Goal: Information Seeking & Learning: Learn about a topic

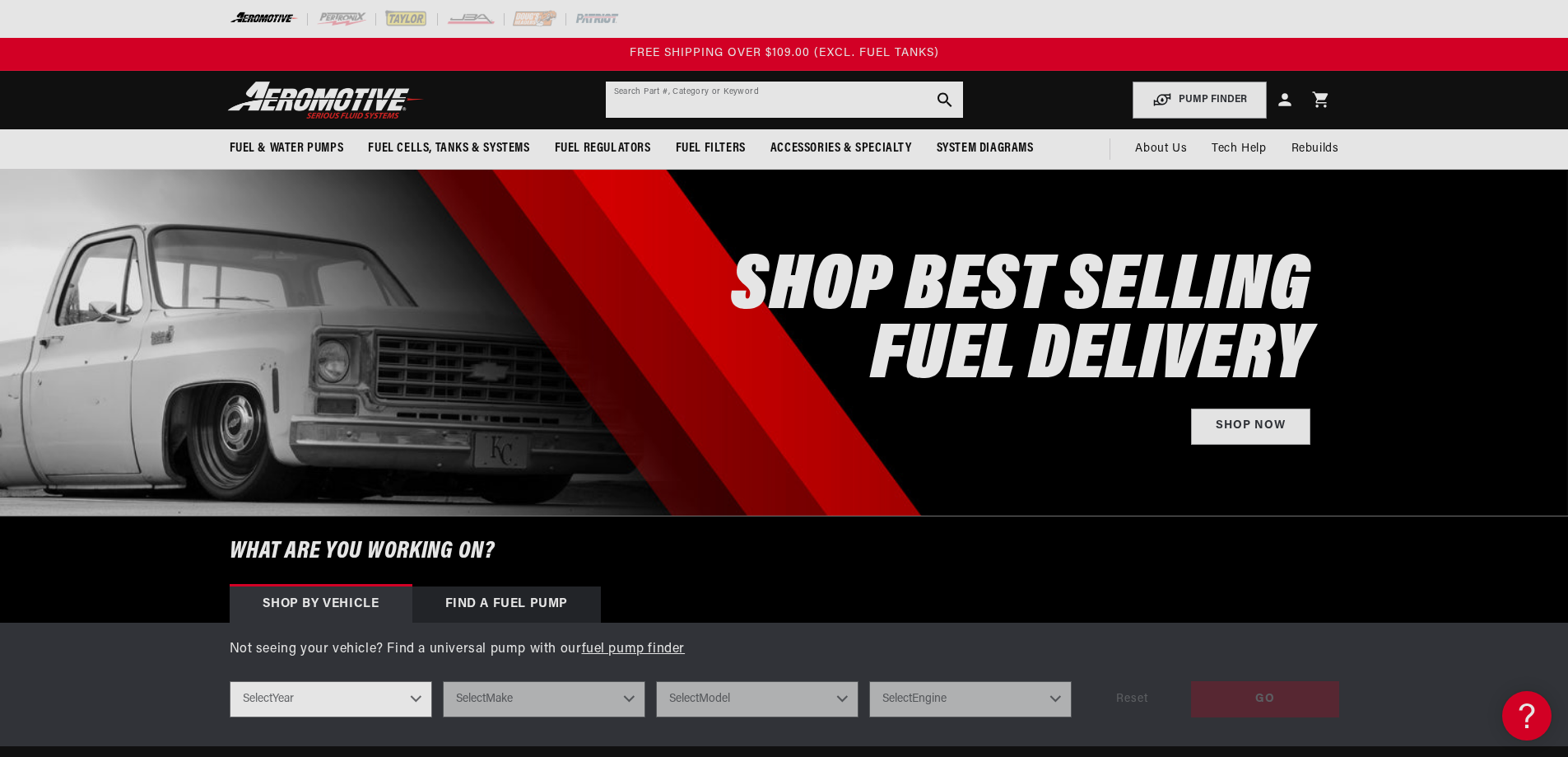
click at [680, 113] on input "text" at bounding box center [784, 99] width 357 height 37
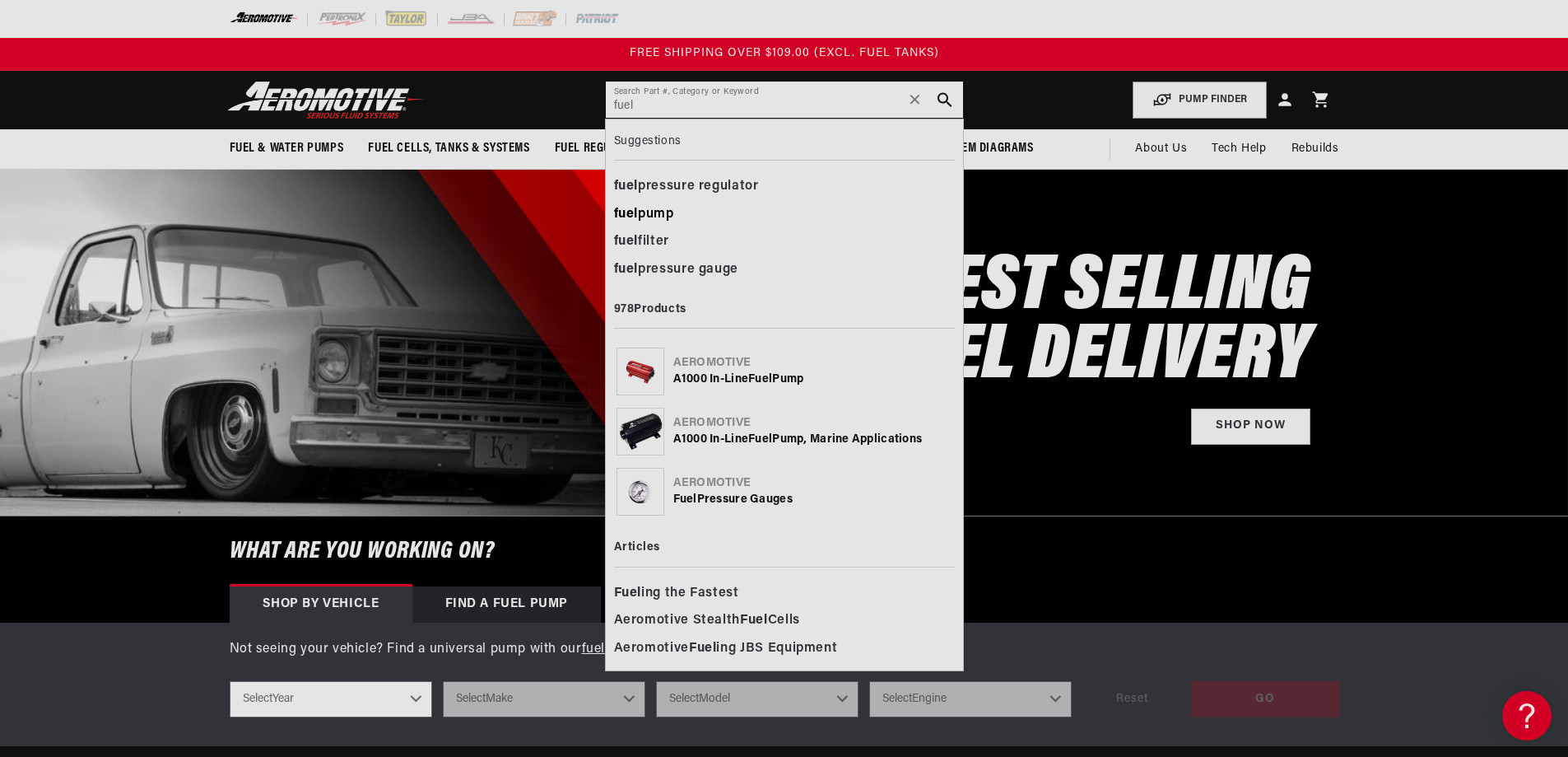
type input "fuel"
click at [648, 208] on div "fuel pump" at bounding box center [784, 215] width 341 height 28
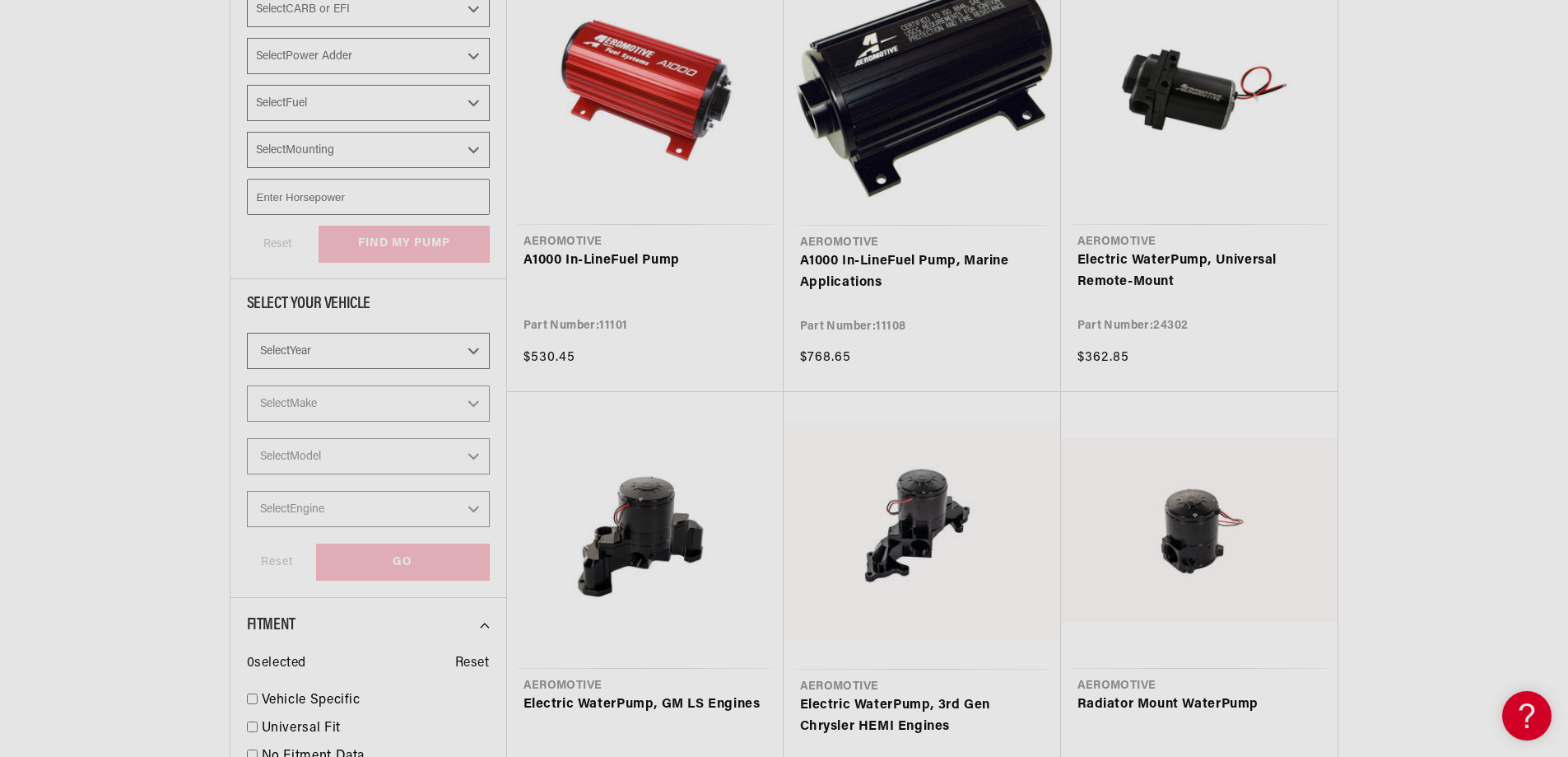
scroll to position [494, 0]
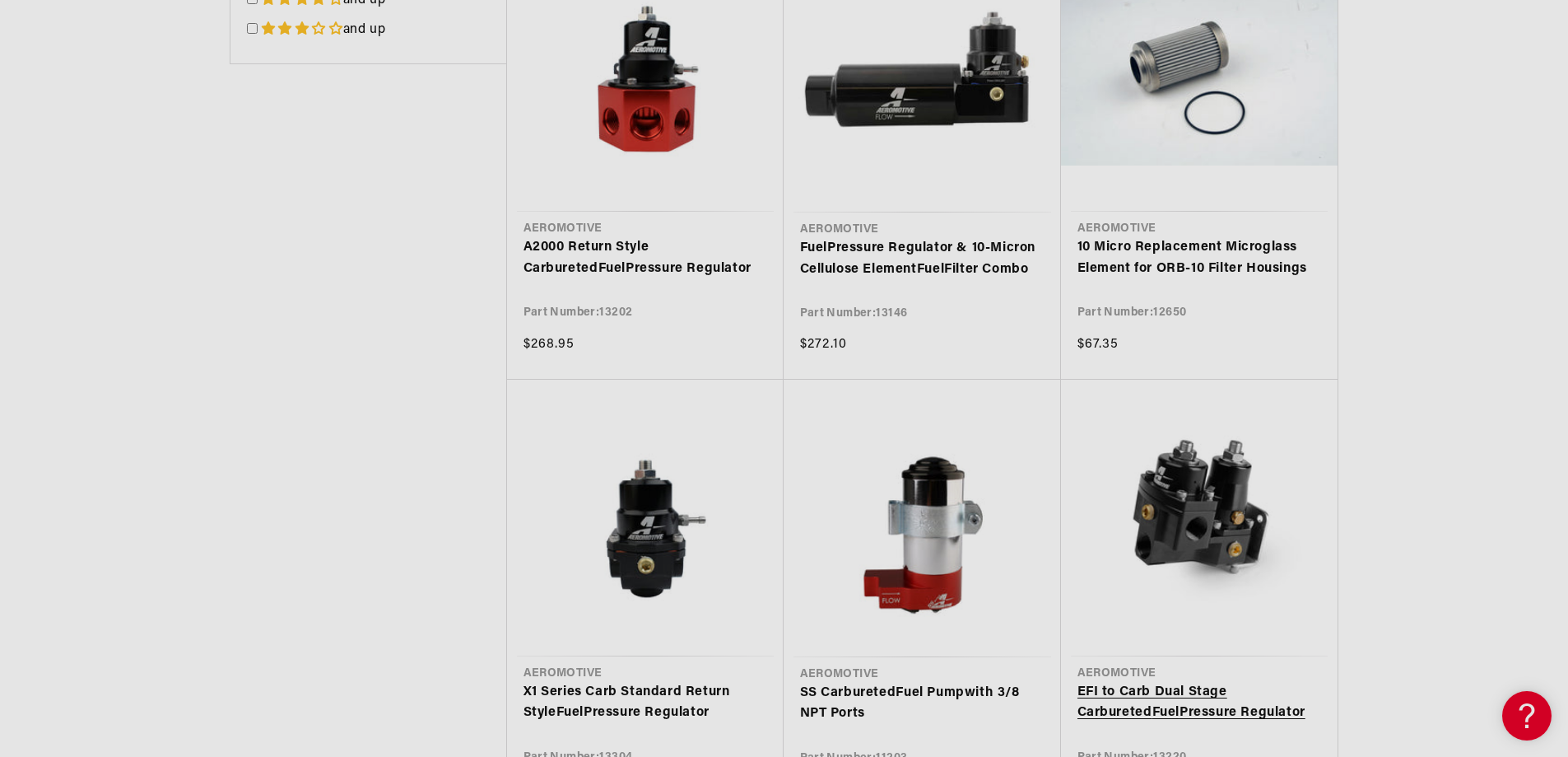
scroll to position [3130, 0]
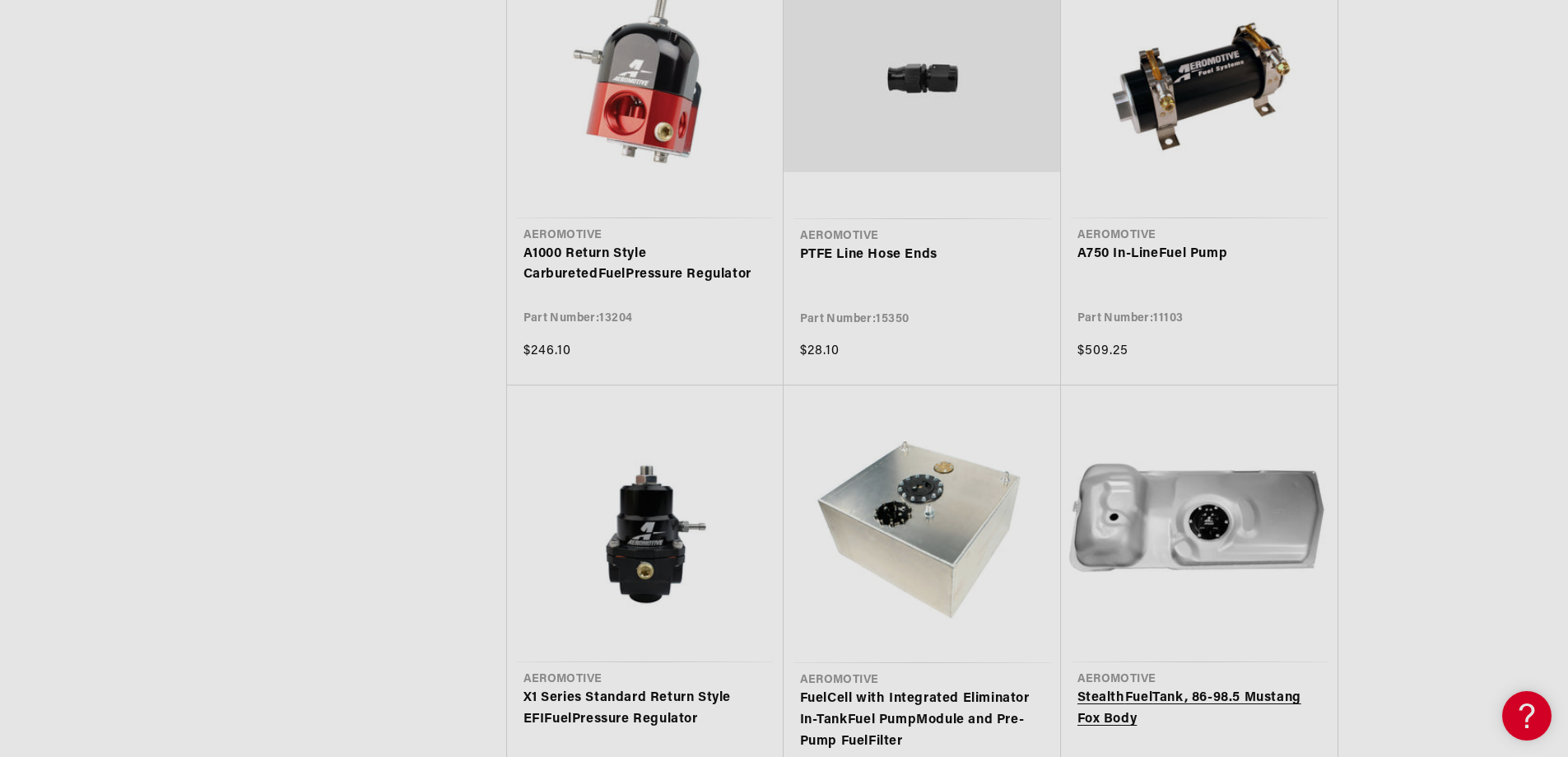
scroll to position [3953, 0]
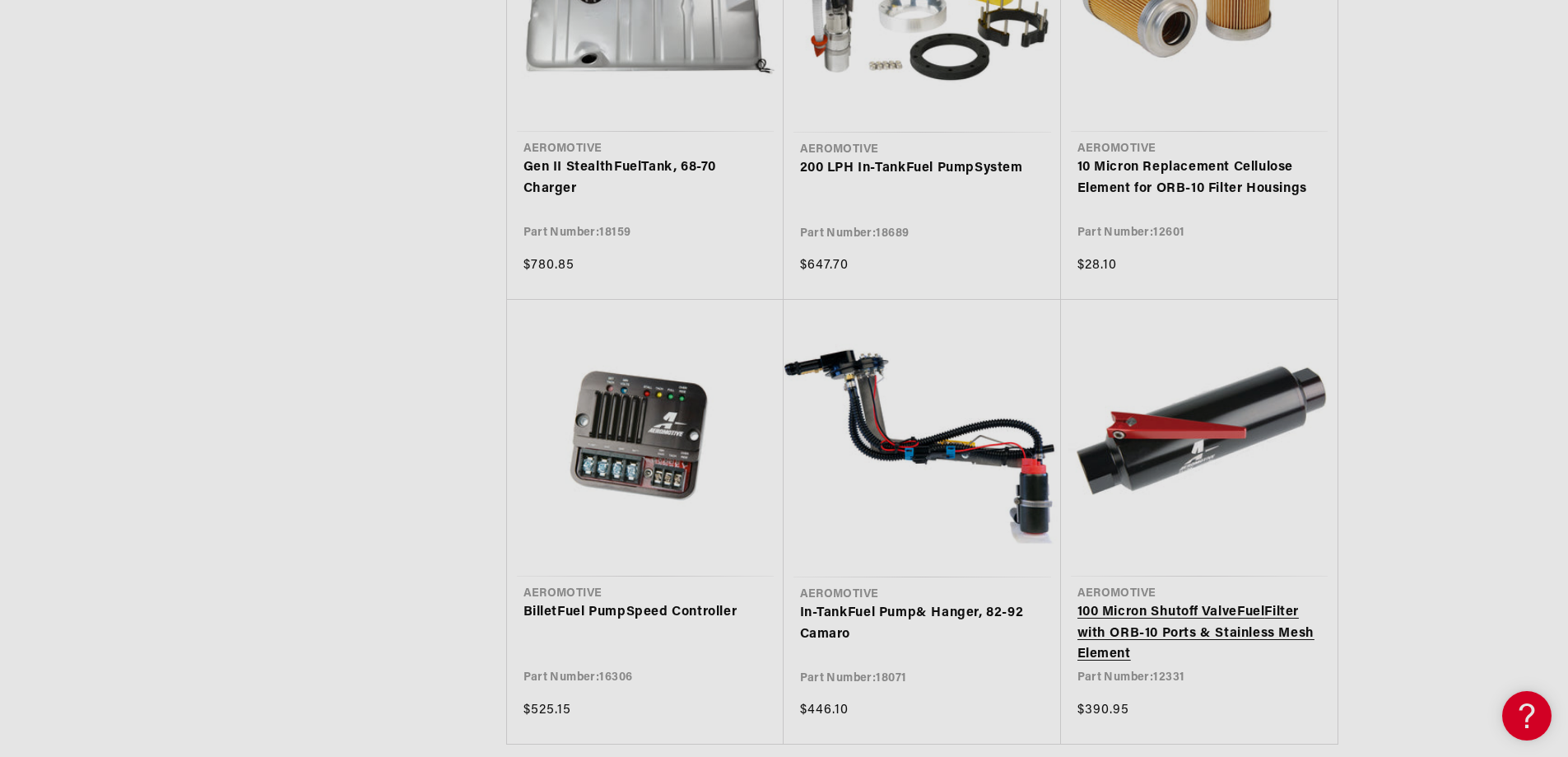
scroll to position [6672, 0]
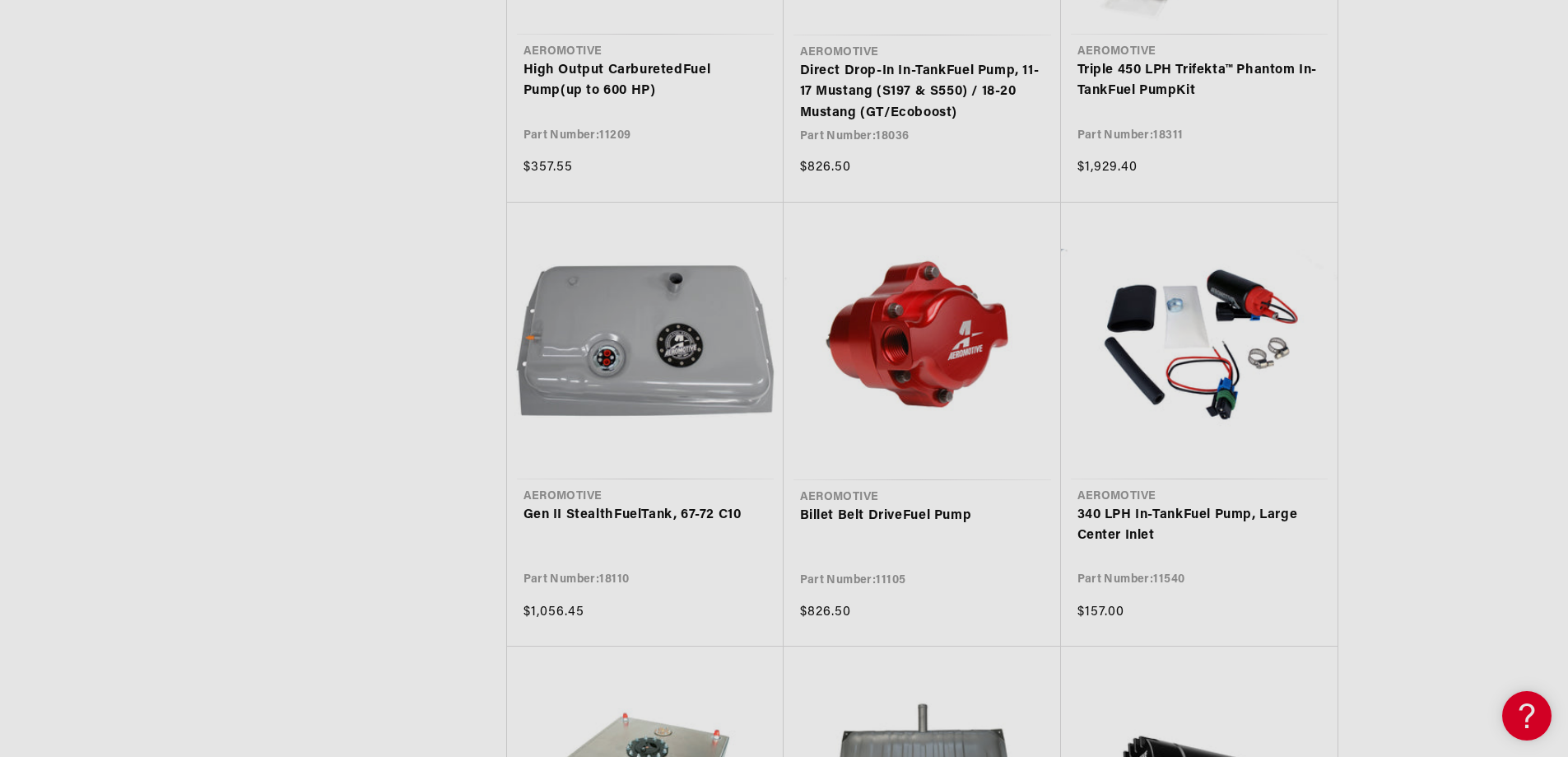
scroll to position [7660, 0]
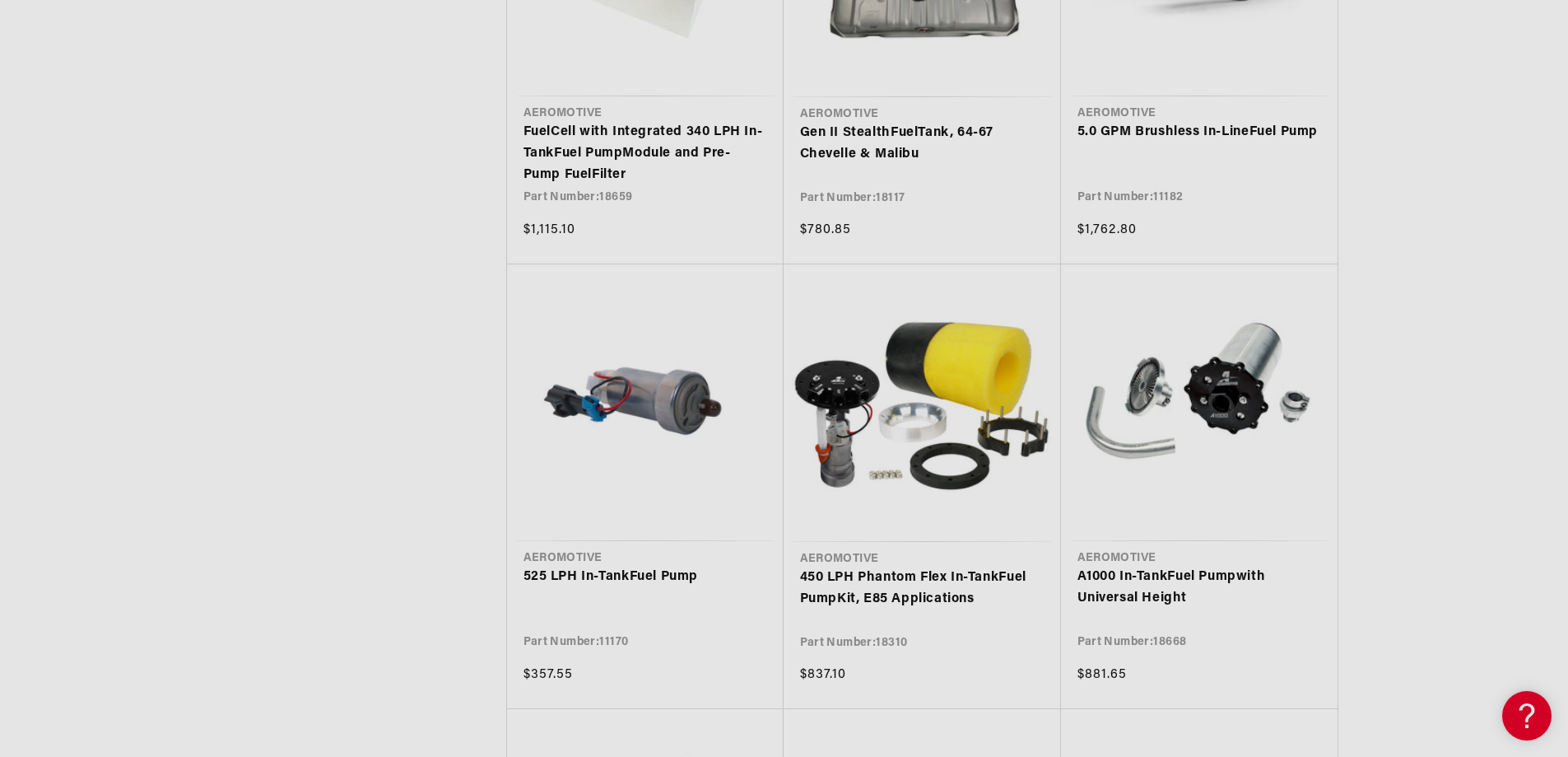
scroll to position [8071, 0]
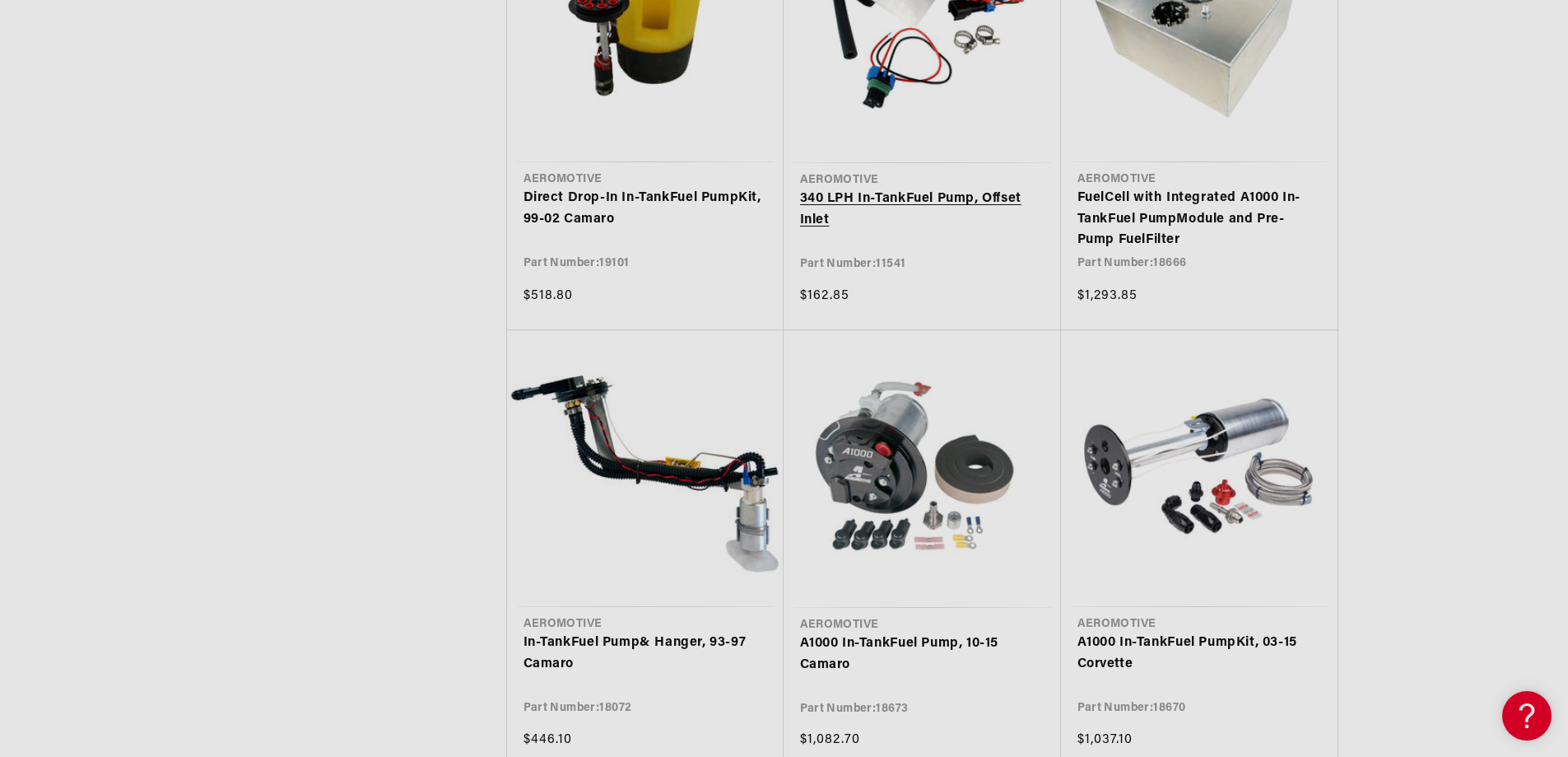
scroll to position [11202, 0]
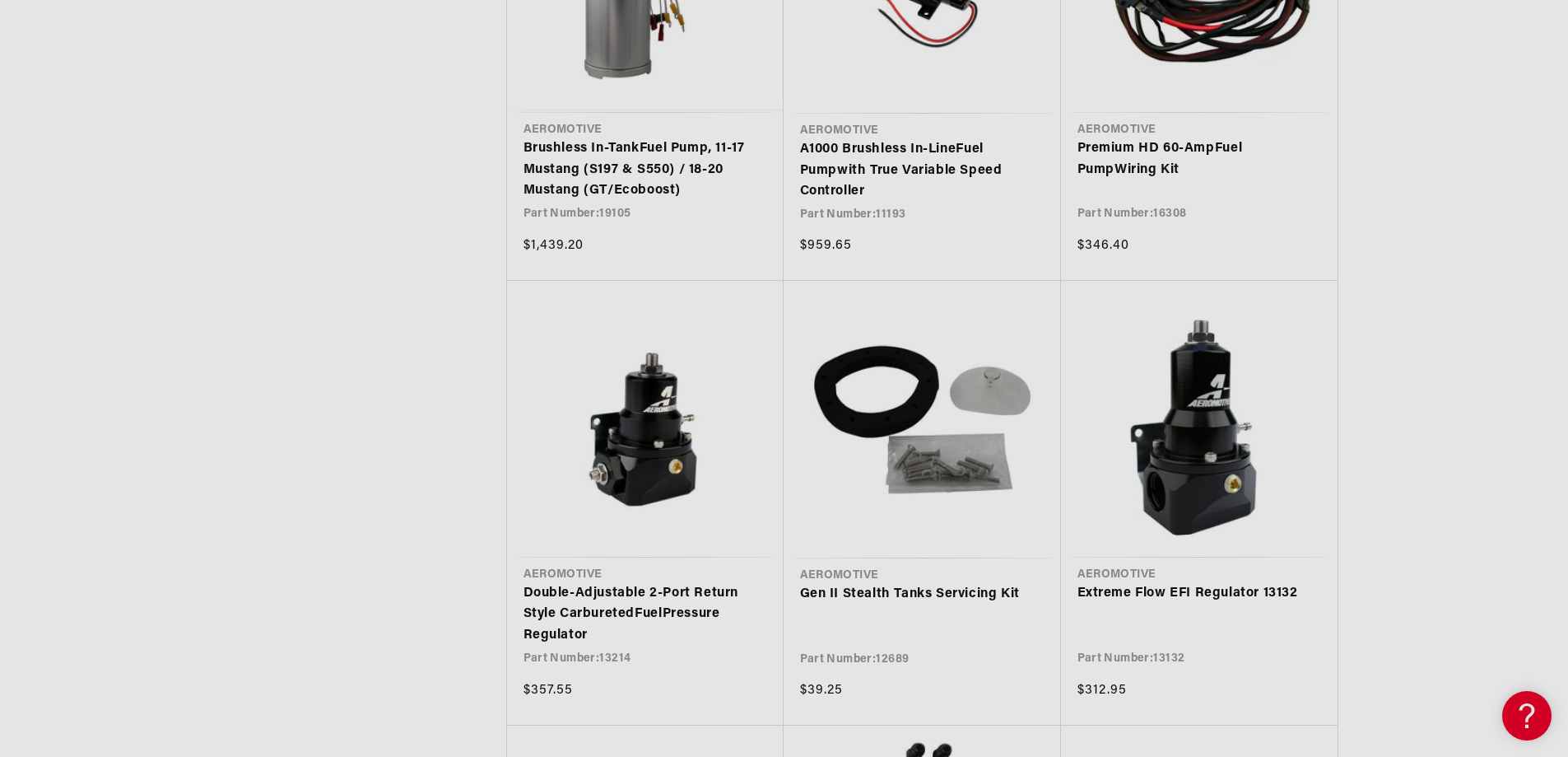
scroll to position [13919, 0]
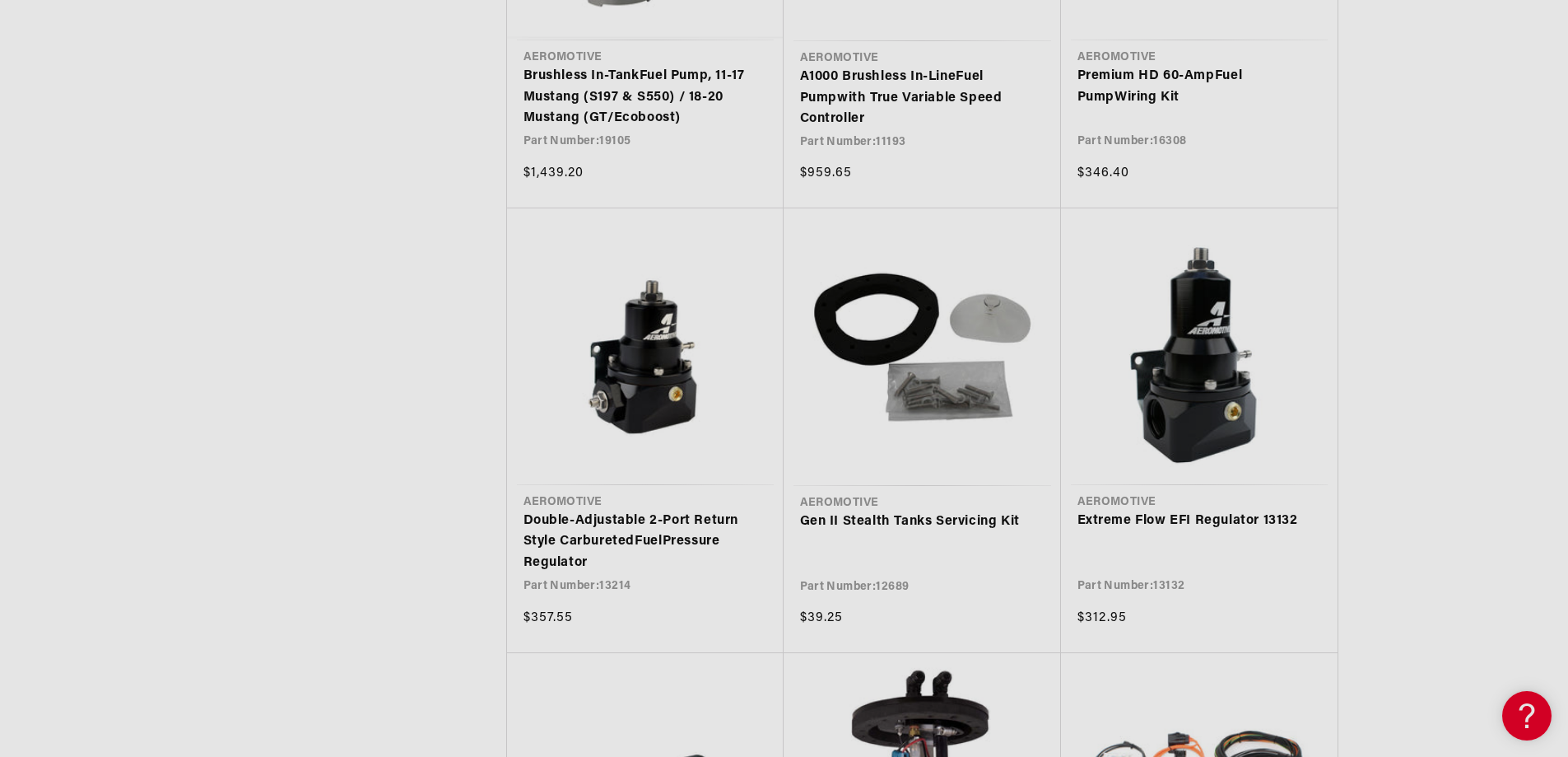
scroll to position [13919, 0]
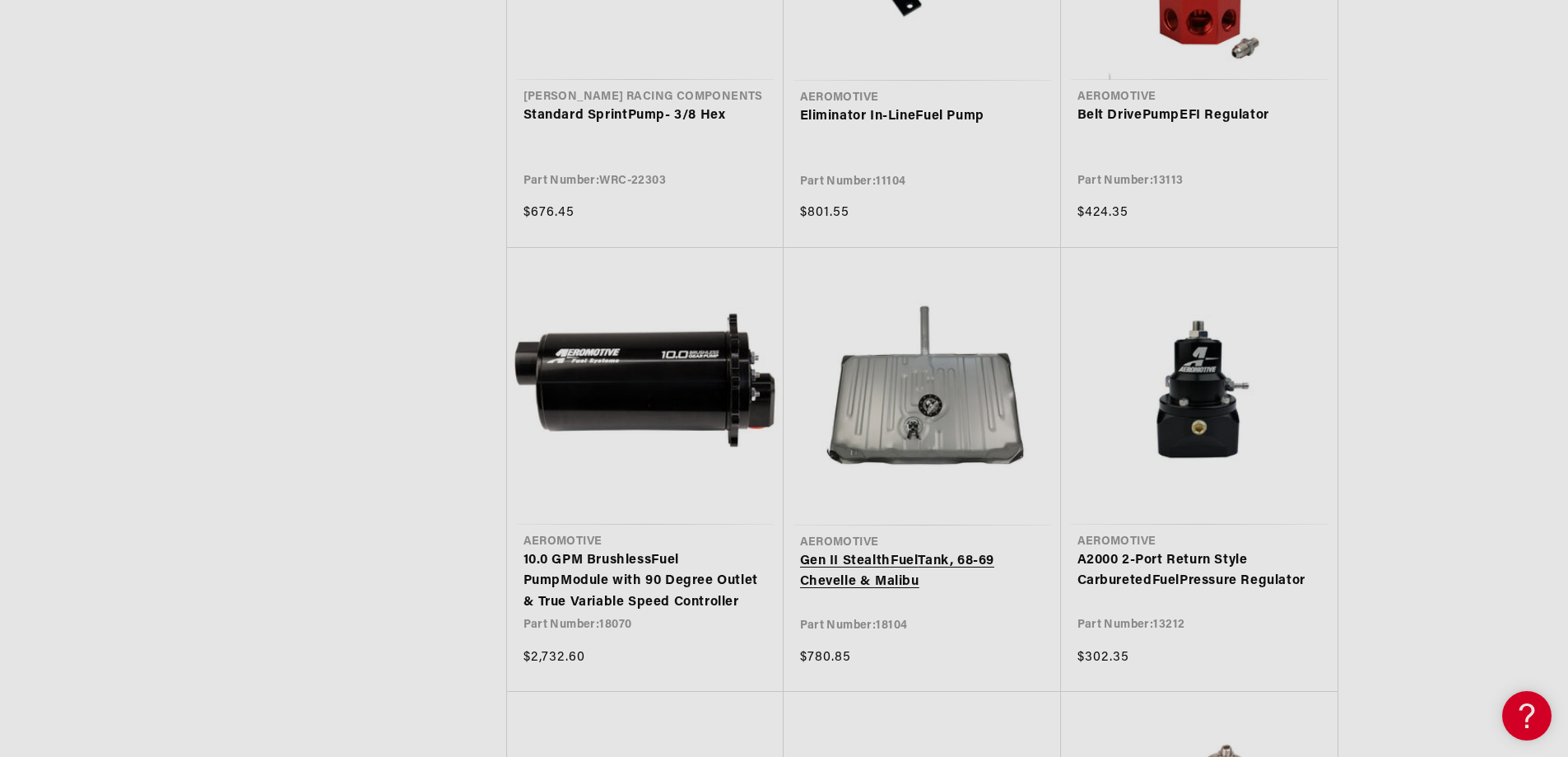
scroll to position [16061, 0]
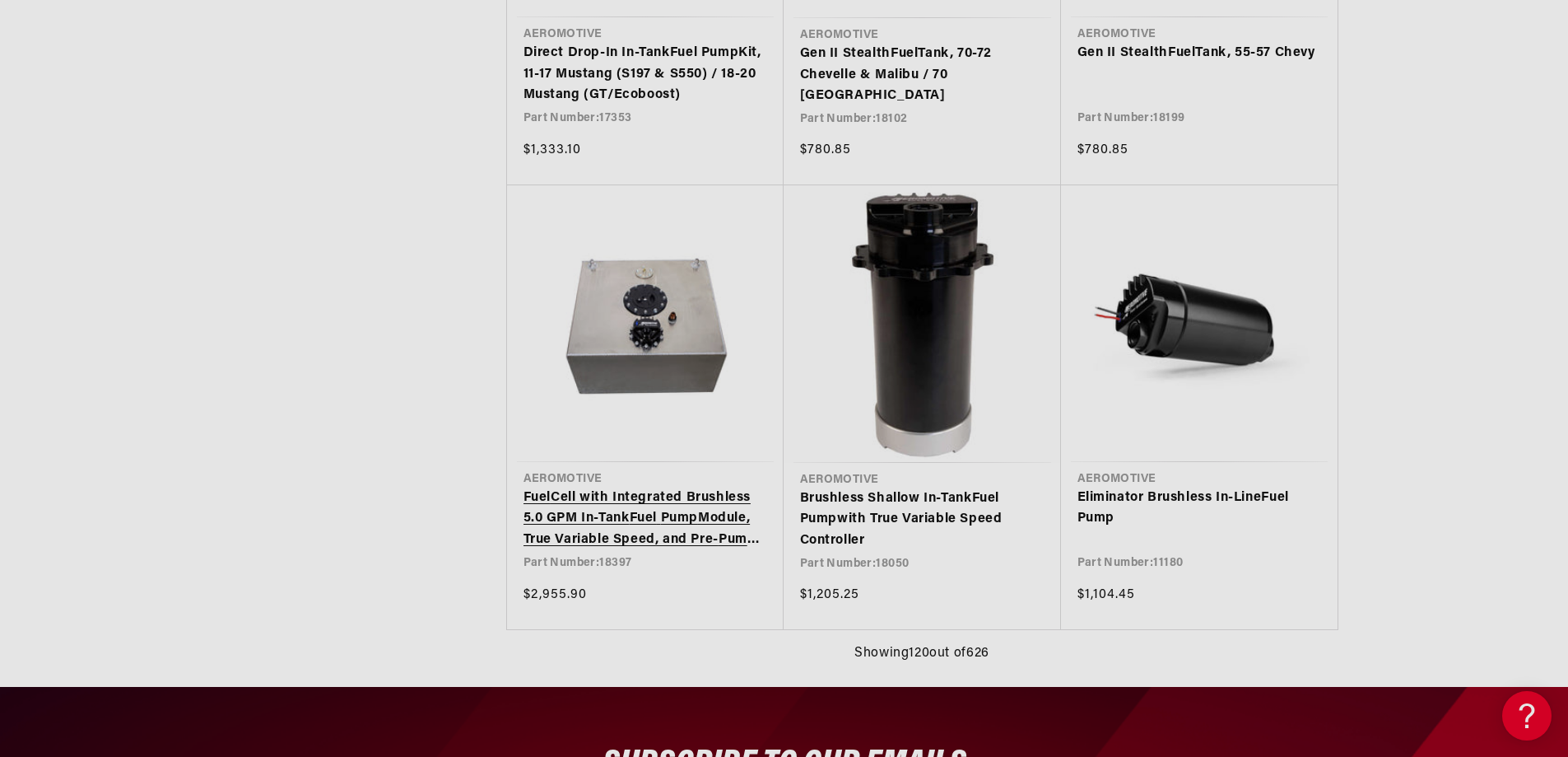
scroll to position [17544, 0]
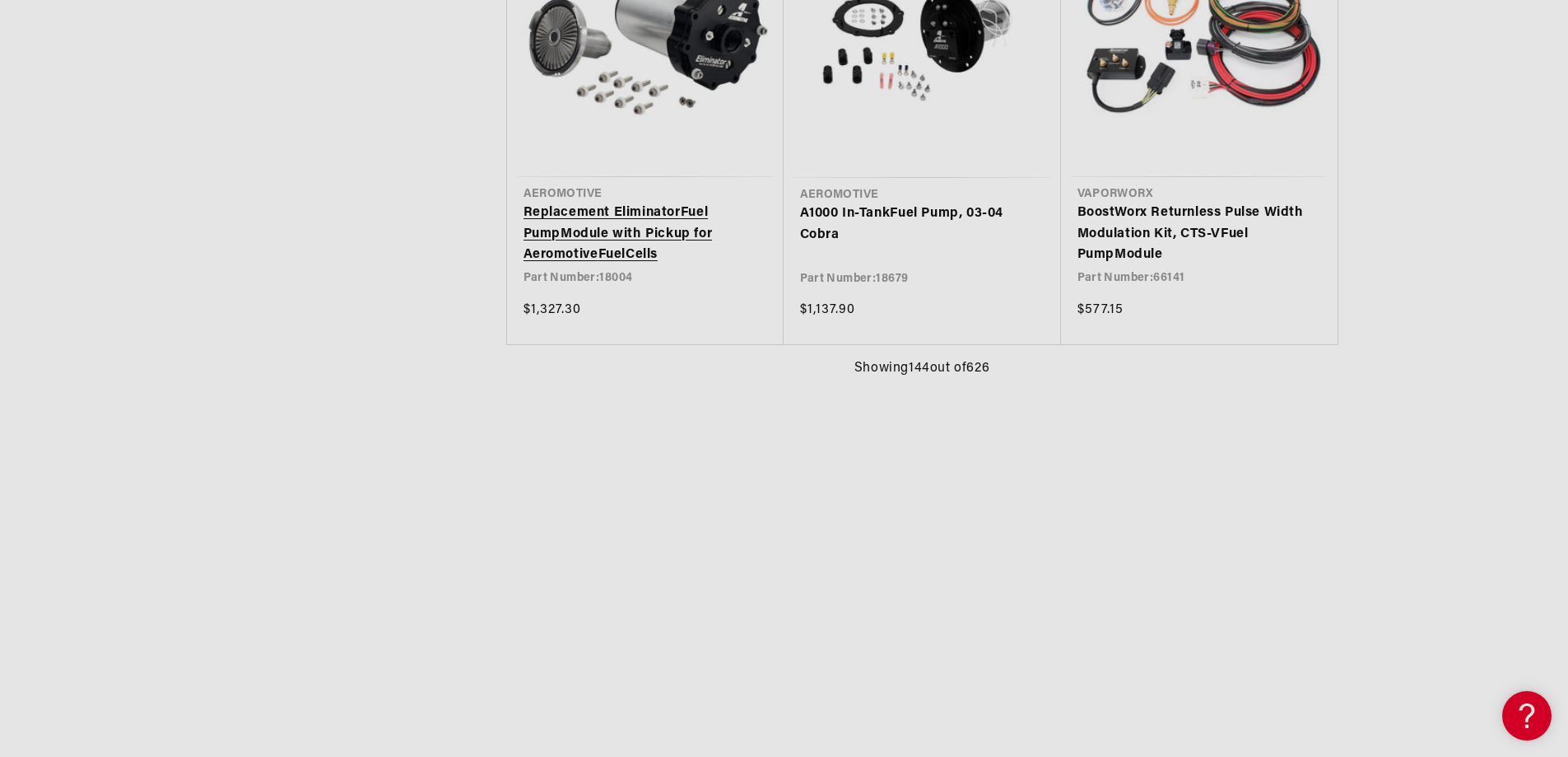
scroll to position [19767, 0]
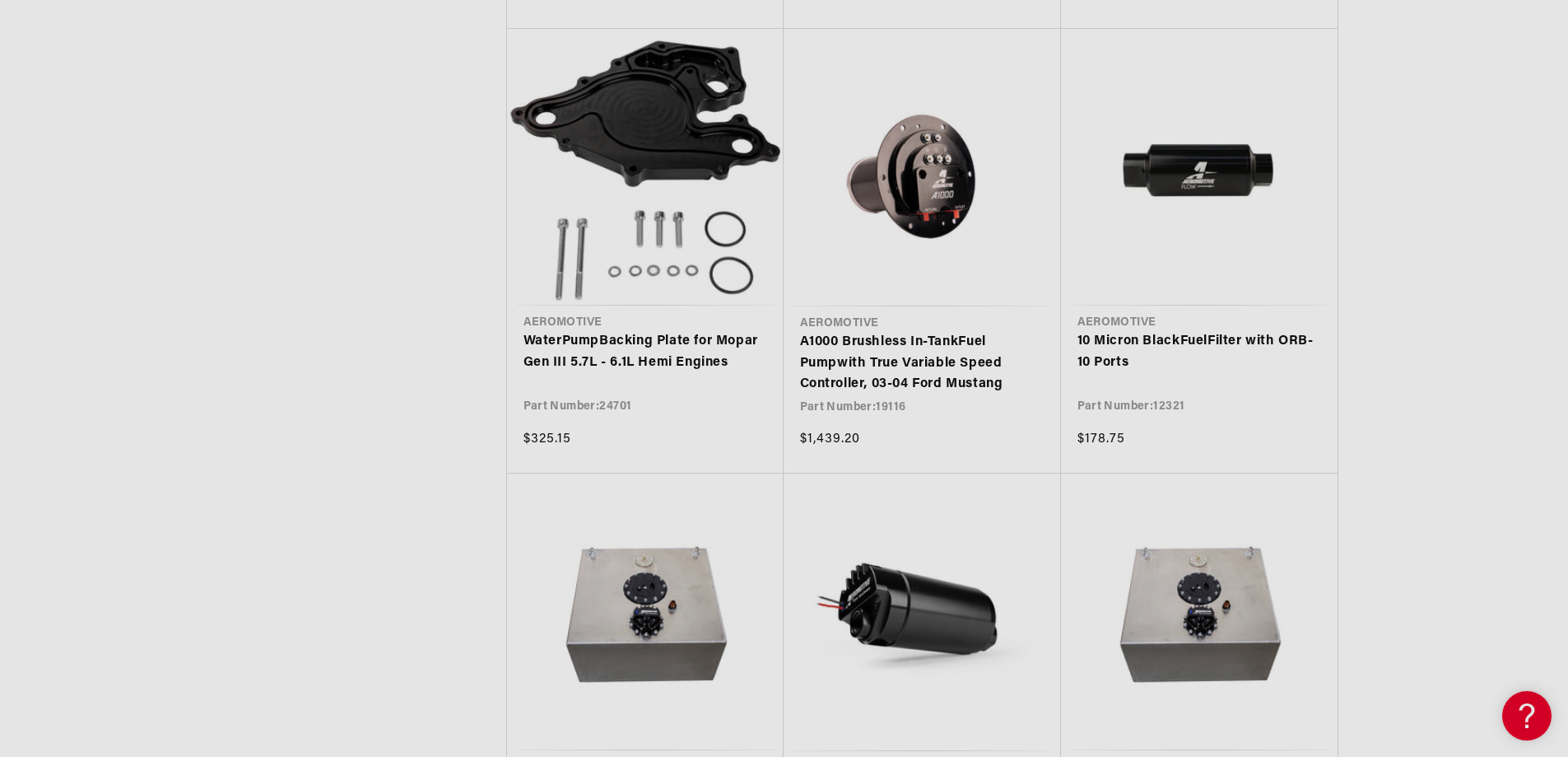
scroll to position [21497, 0]
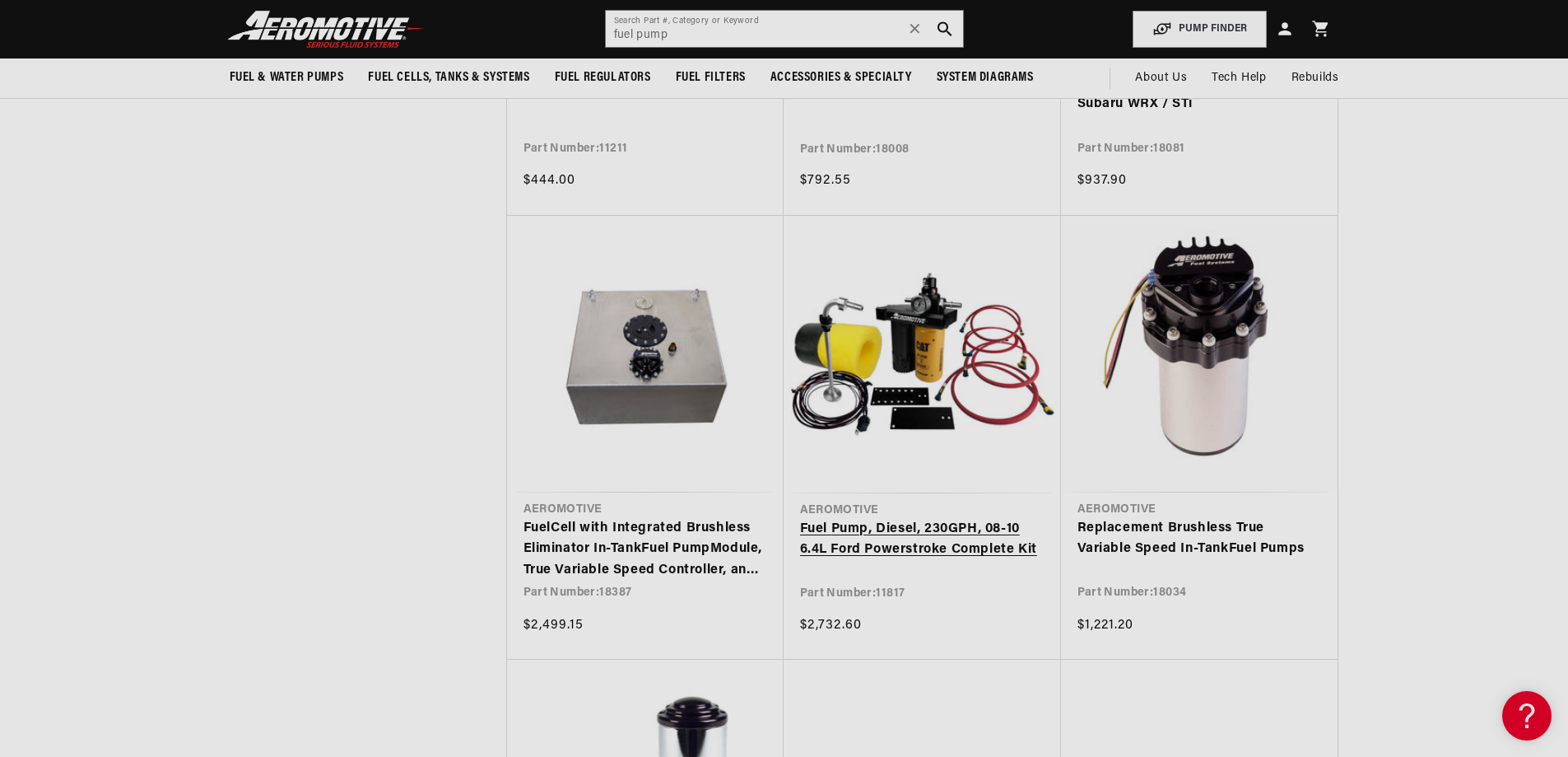
scroll to position [23968, 0]
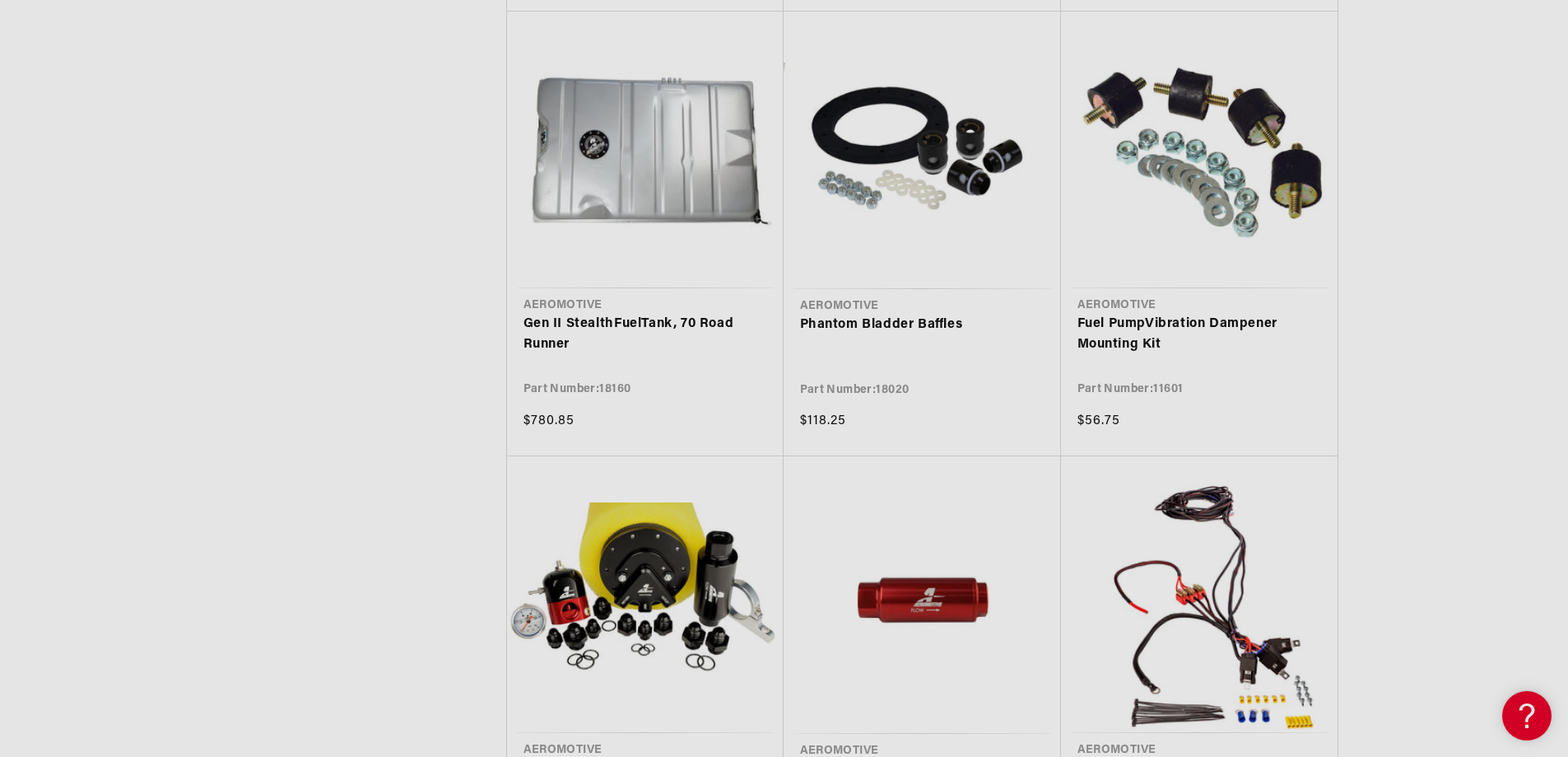
scroll to position [27921, 0]
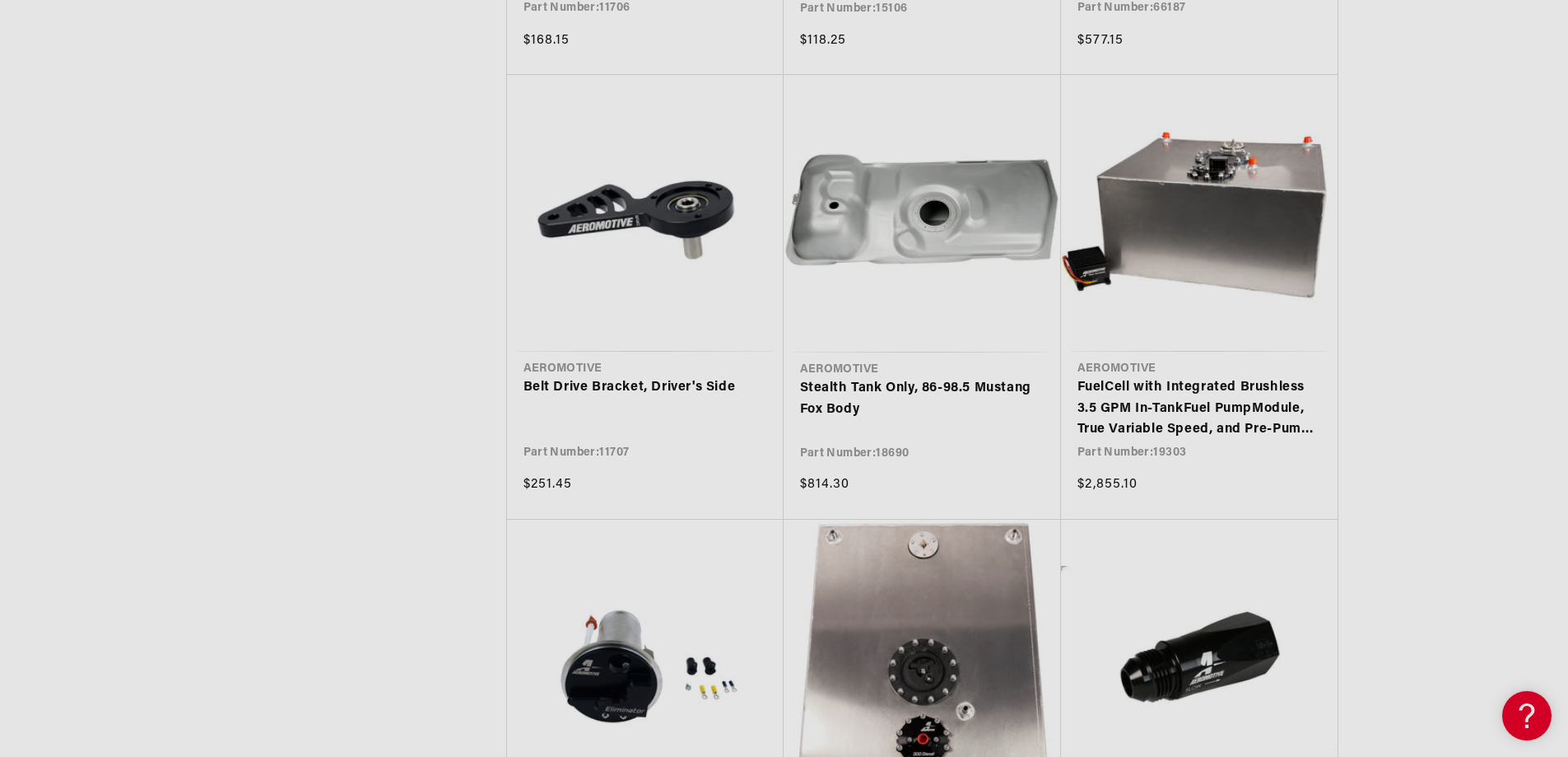
scroll to position [29980, 0]
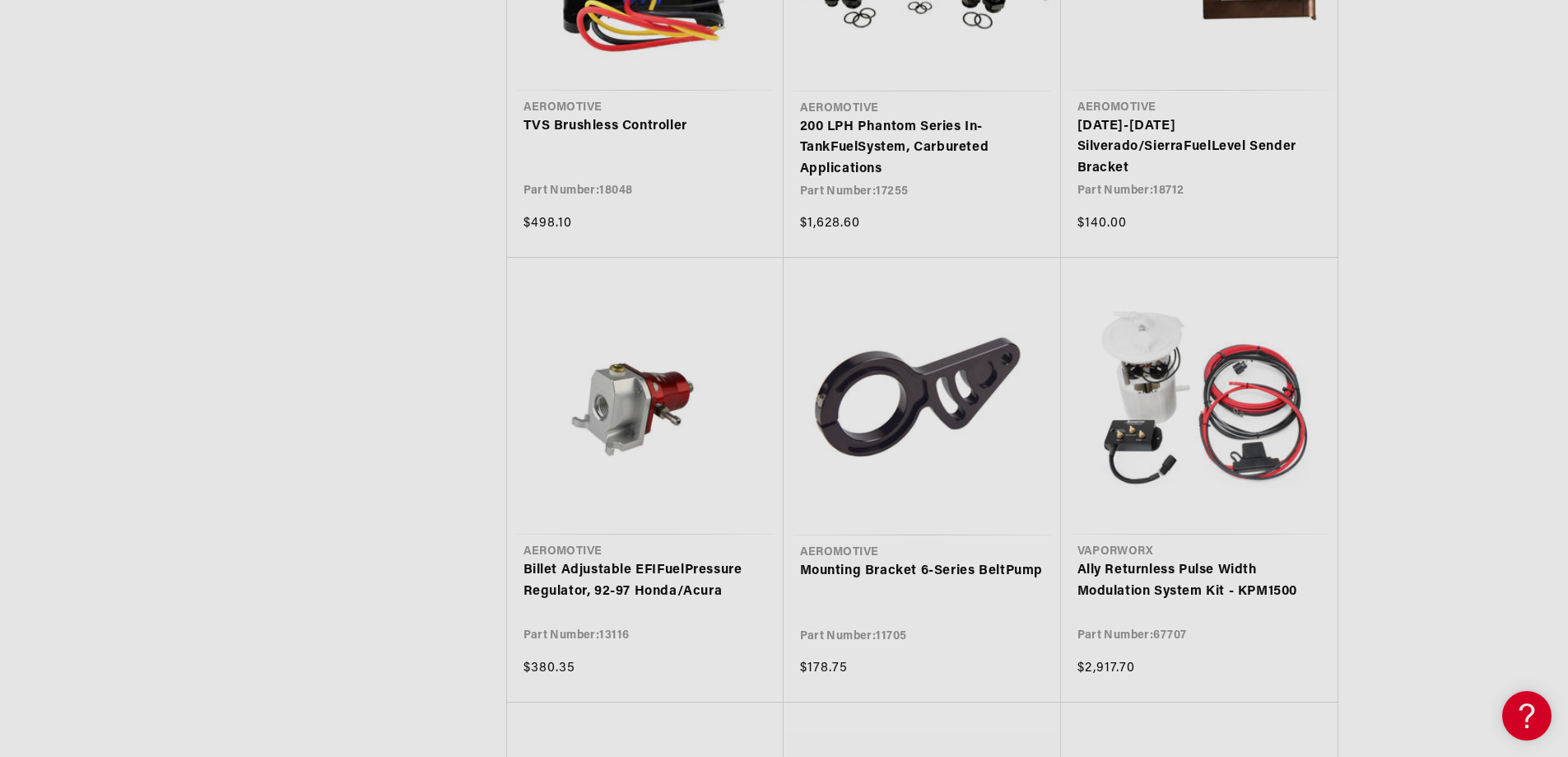
scroll to position [30721, 0]
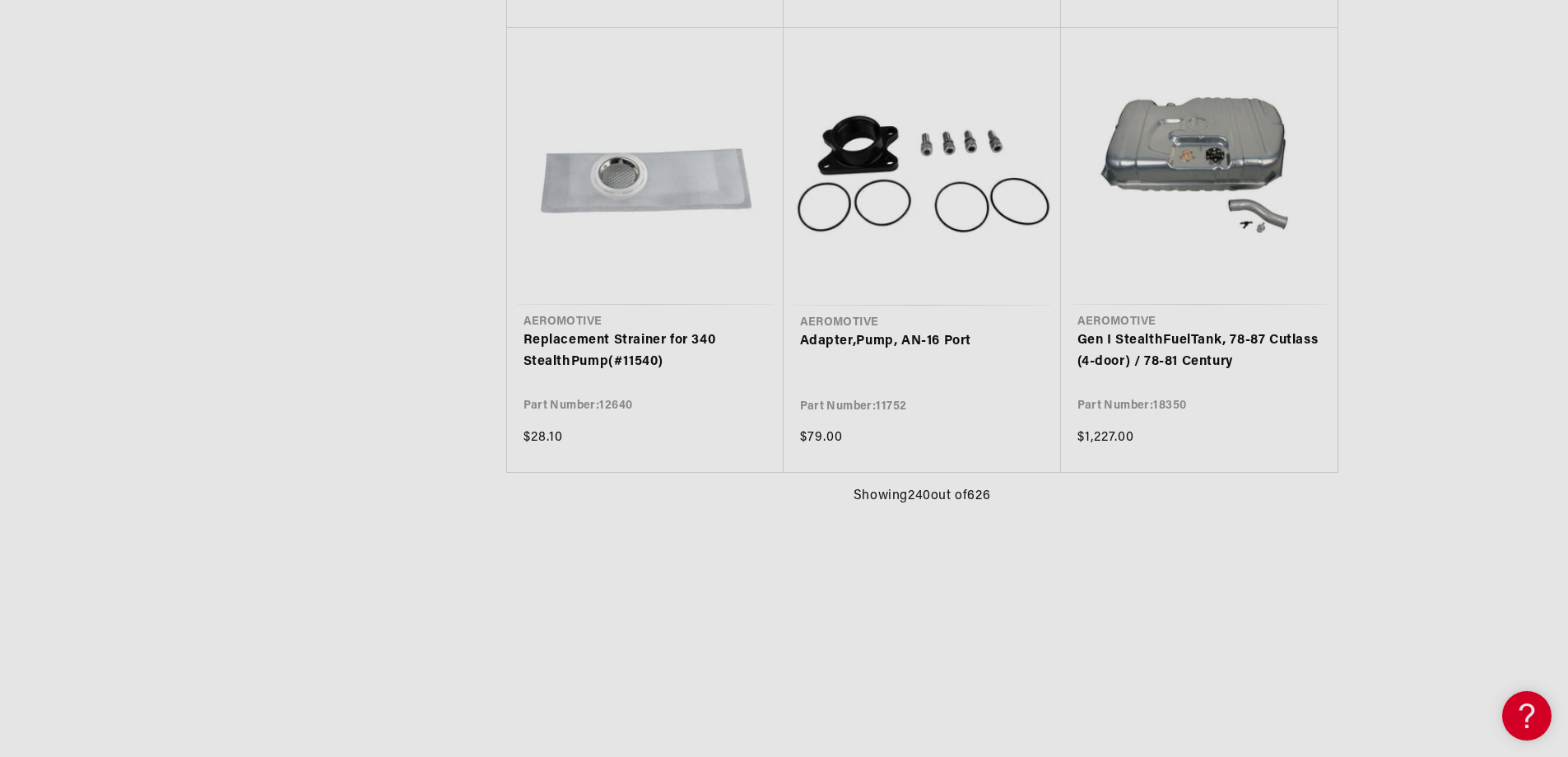
scroll to position [33769, 0]
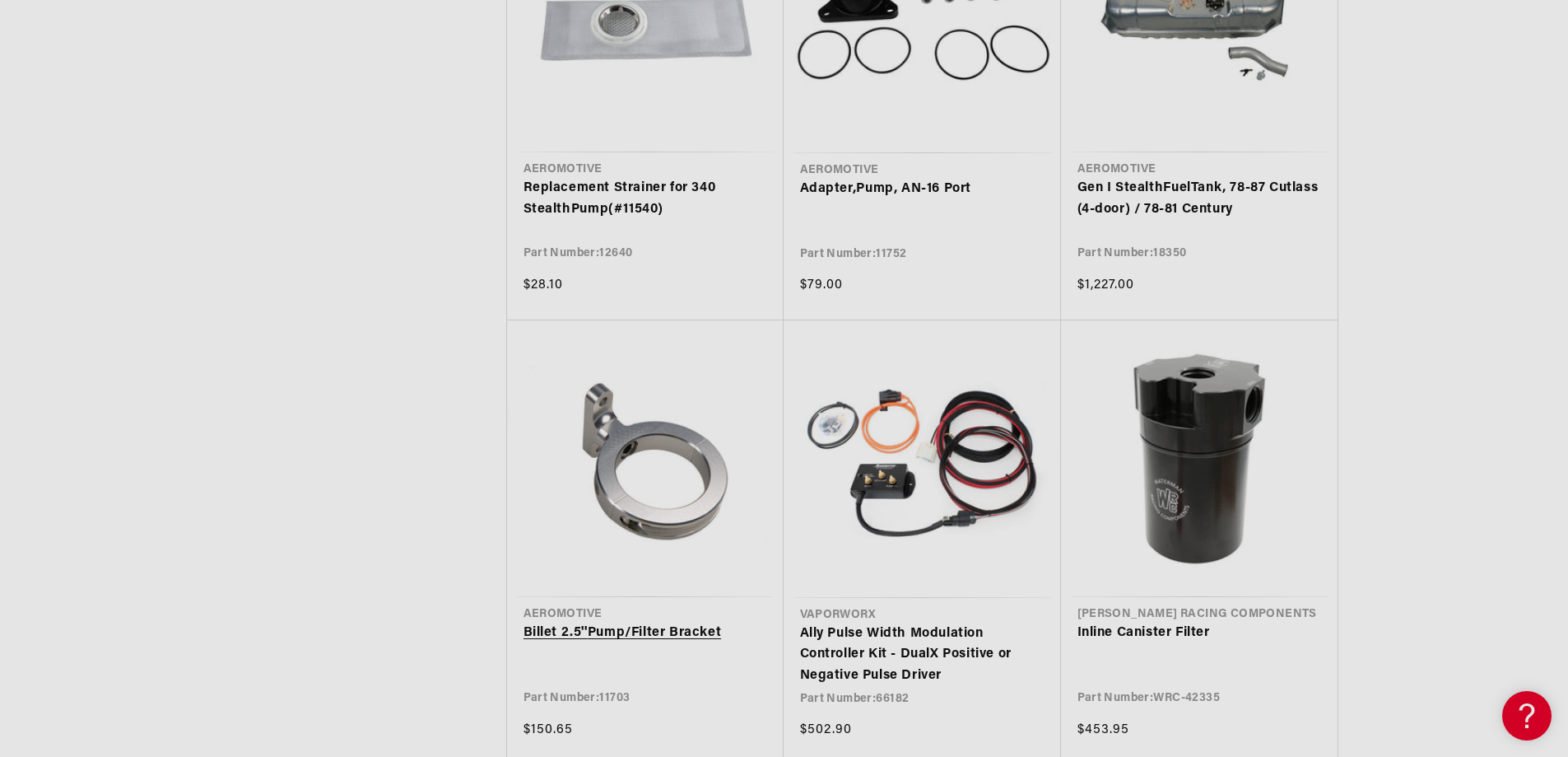
click at [648, 623] on link "Billet 2.5'' Pump /Filter Bracket" at bounding box center [646, 633] width 244 height 22
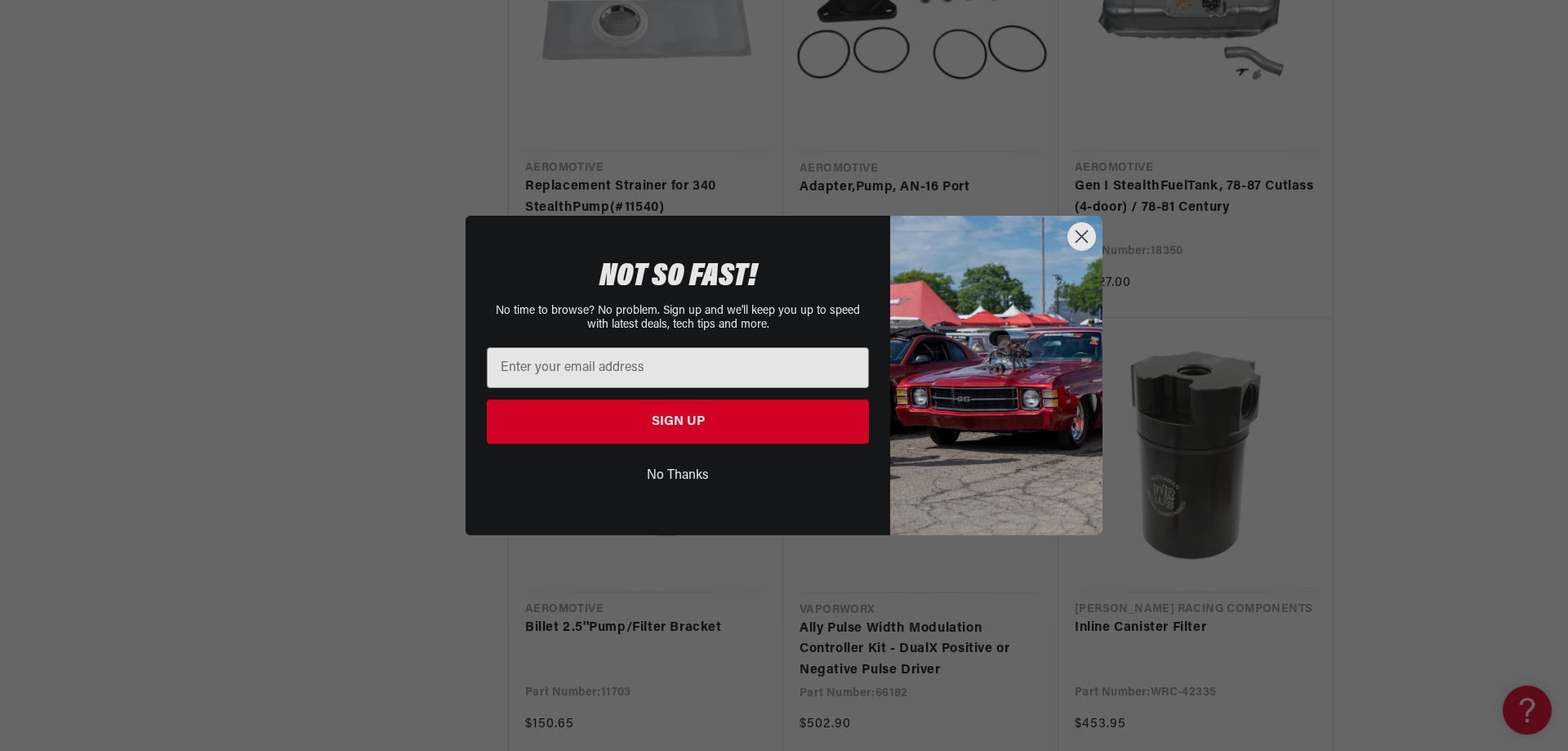
click at [1088, 233] on circle "Close dialog" at bounding box center [1081, 236] width 27 height 27
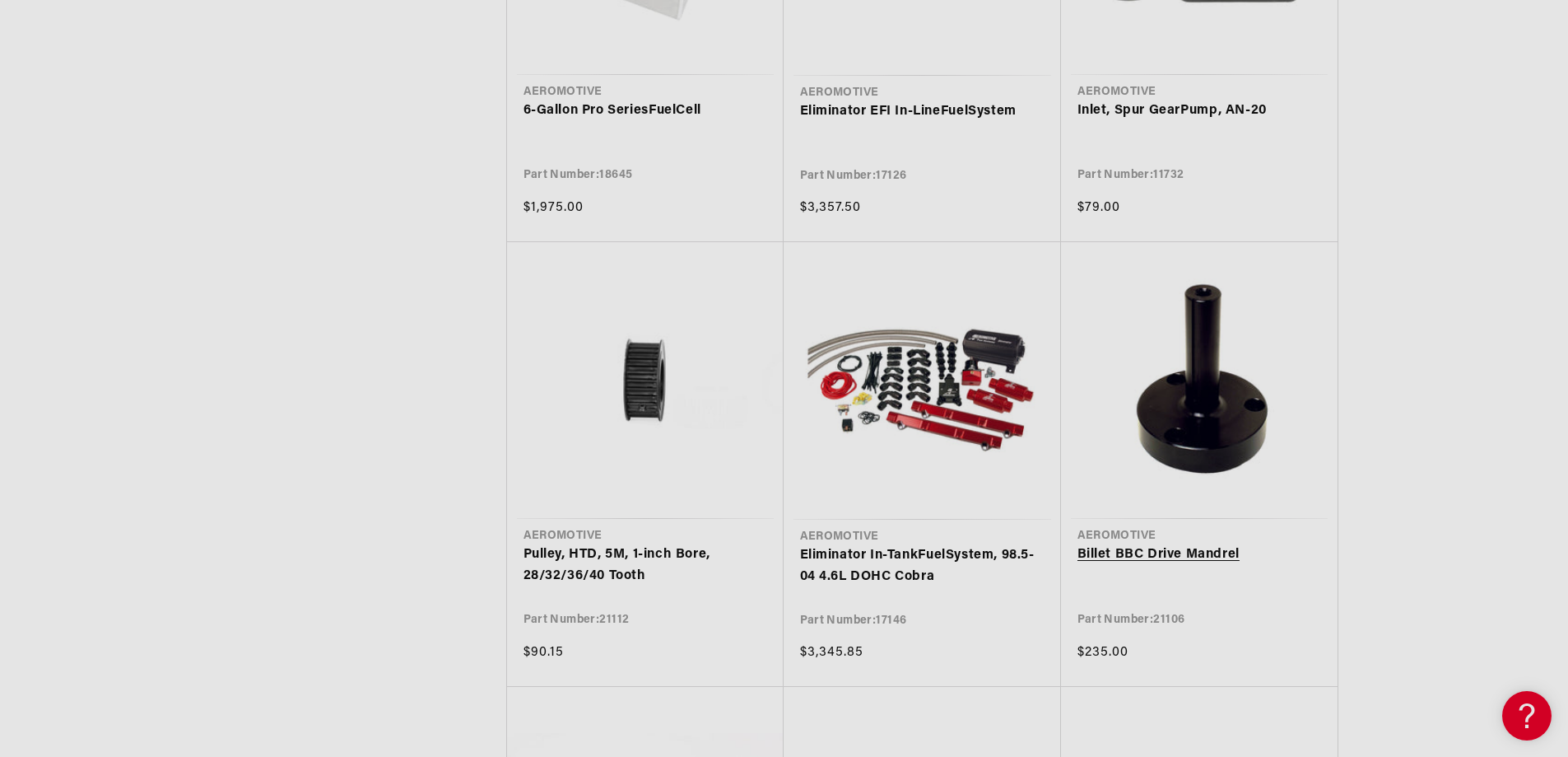
scroll to position [34757, 0]
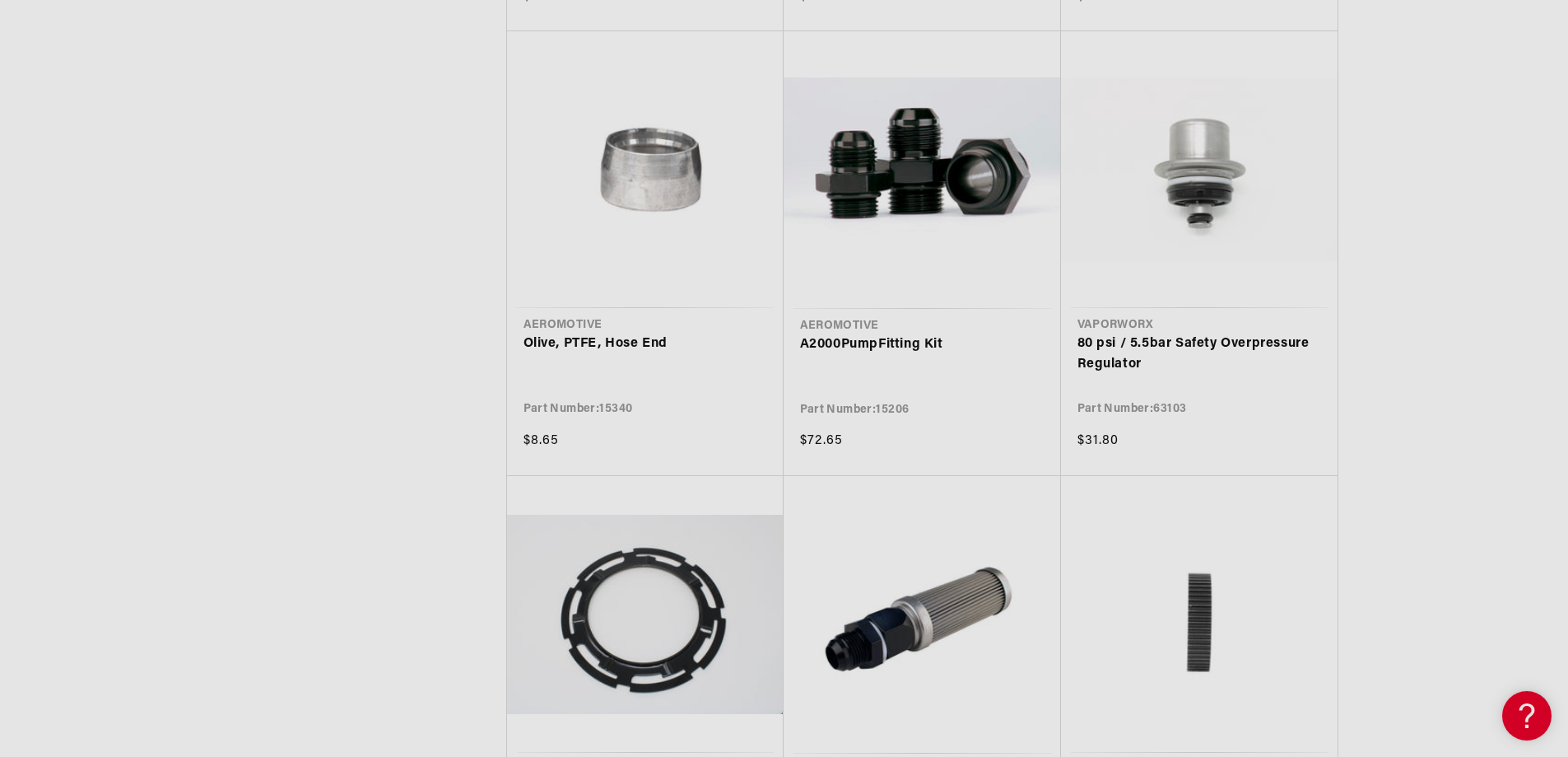
scroll to position [36075, 0]
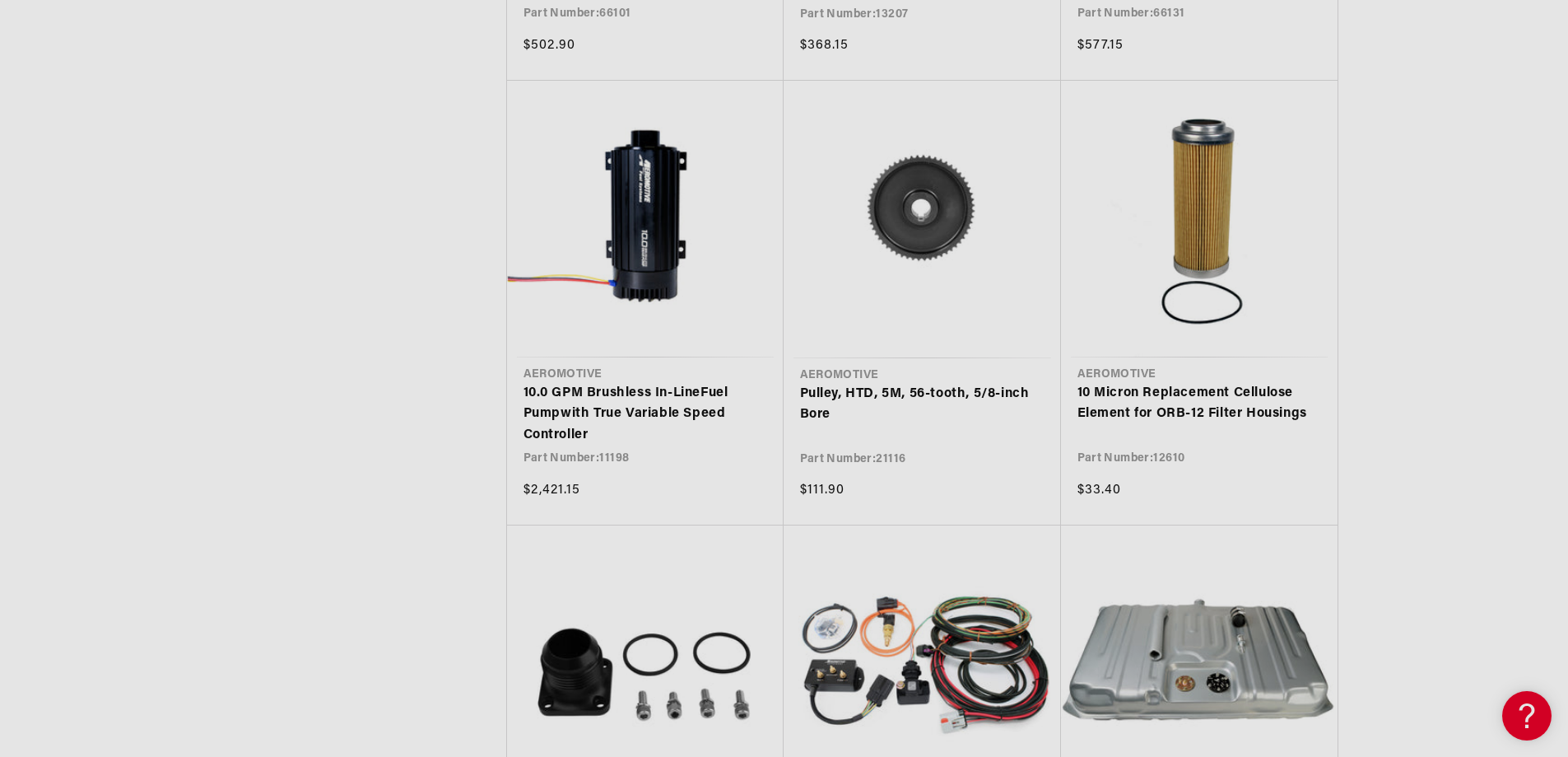
scroll to position [38299, 0]
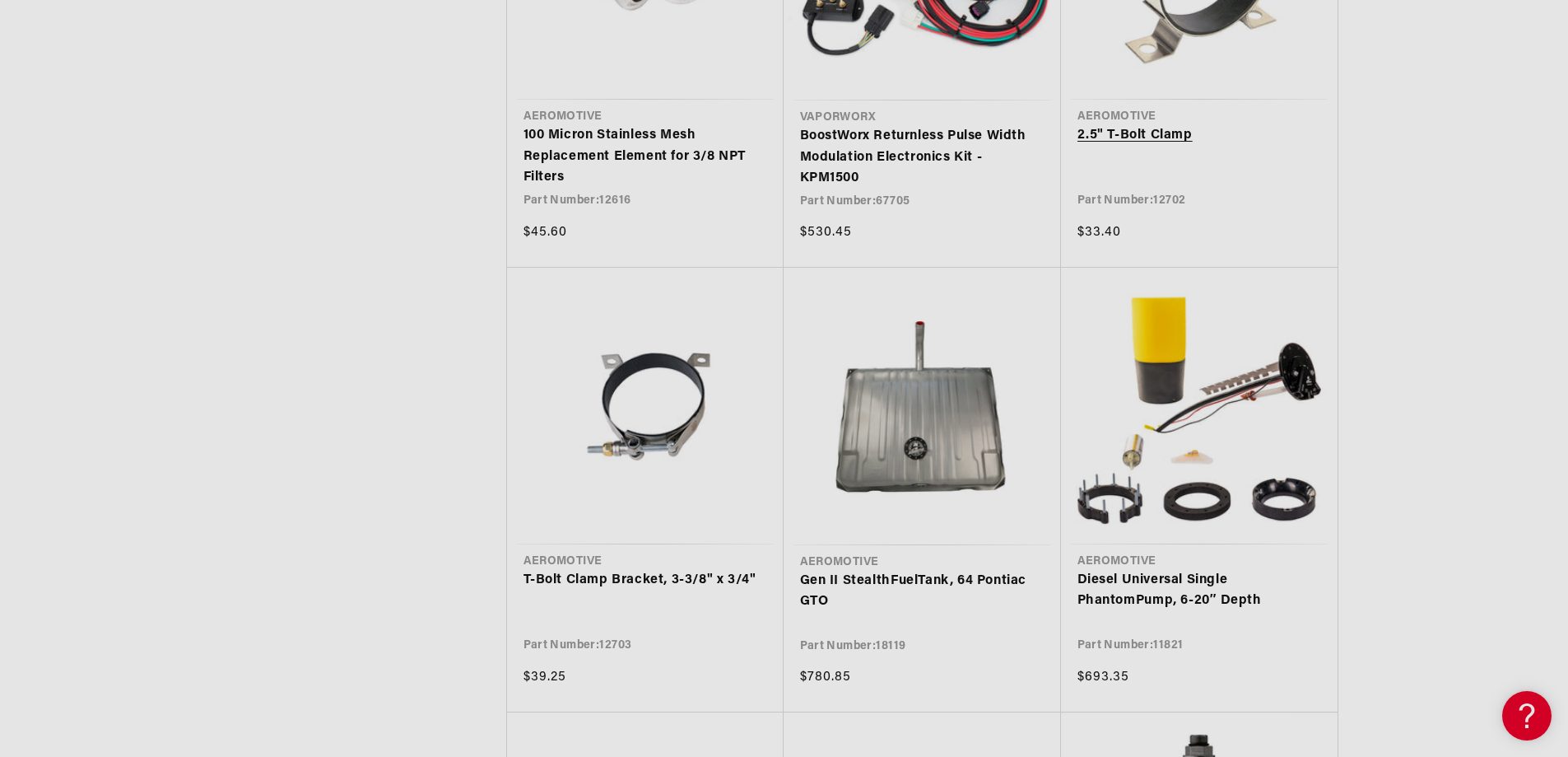
scroll to position [42006, 0]
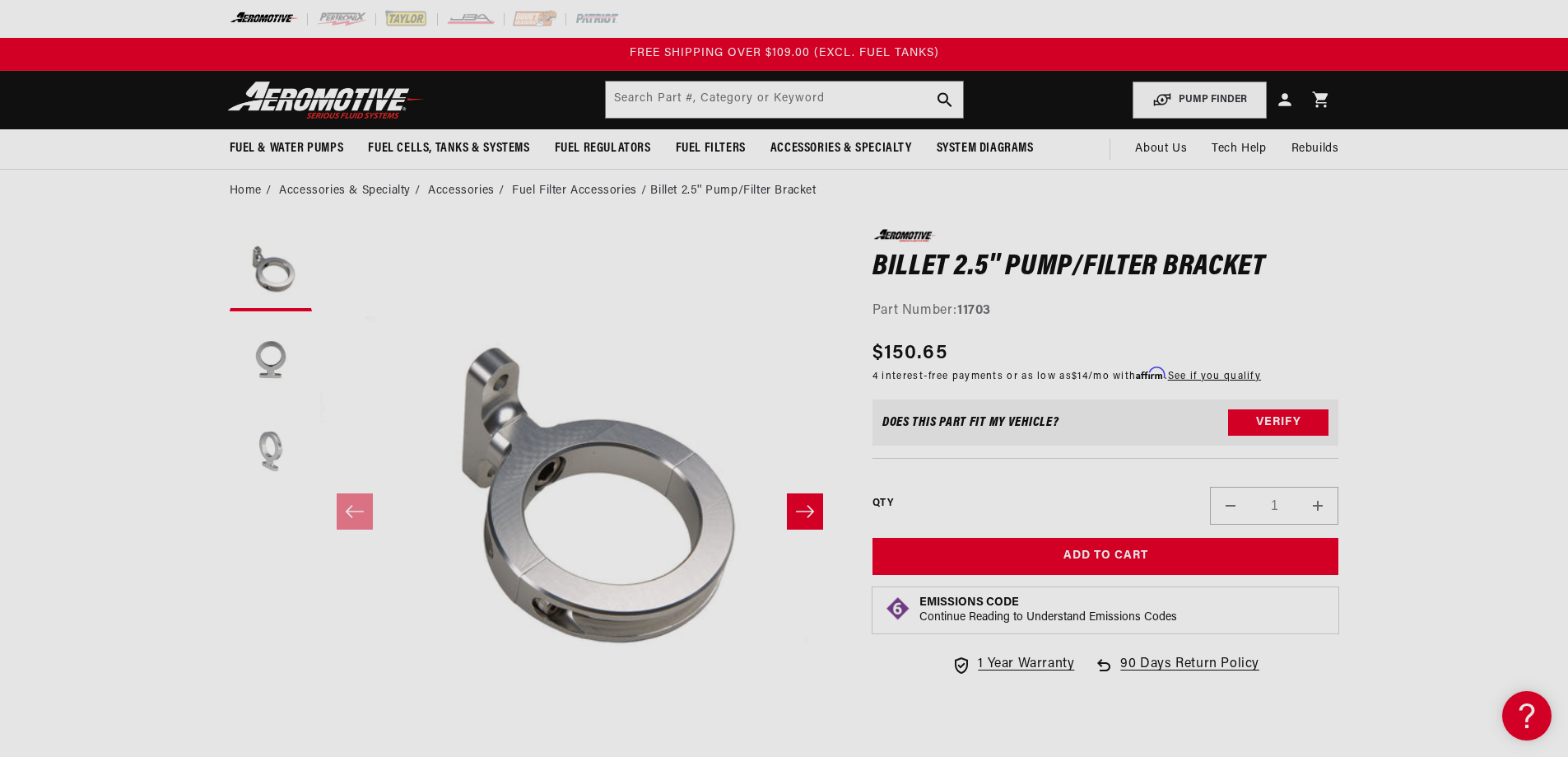
click at [268, 444] on button "Load image 3 in gallery view" at bounding box center [270, 451] width 82 height 82
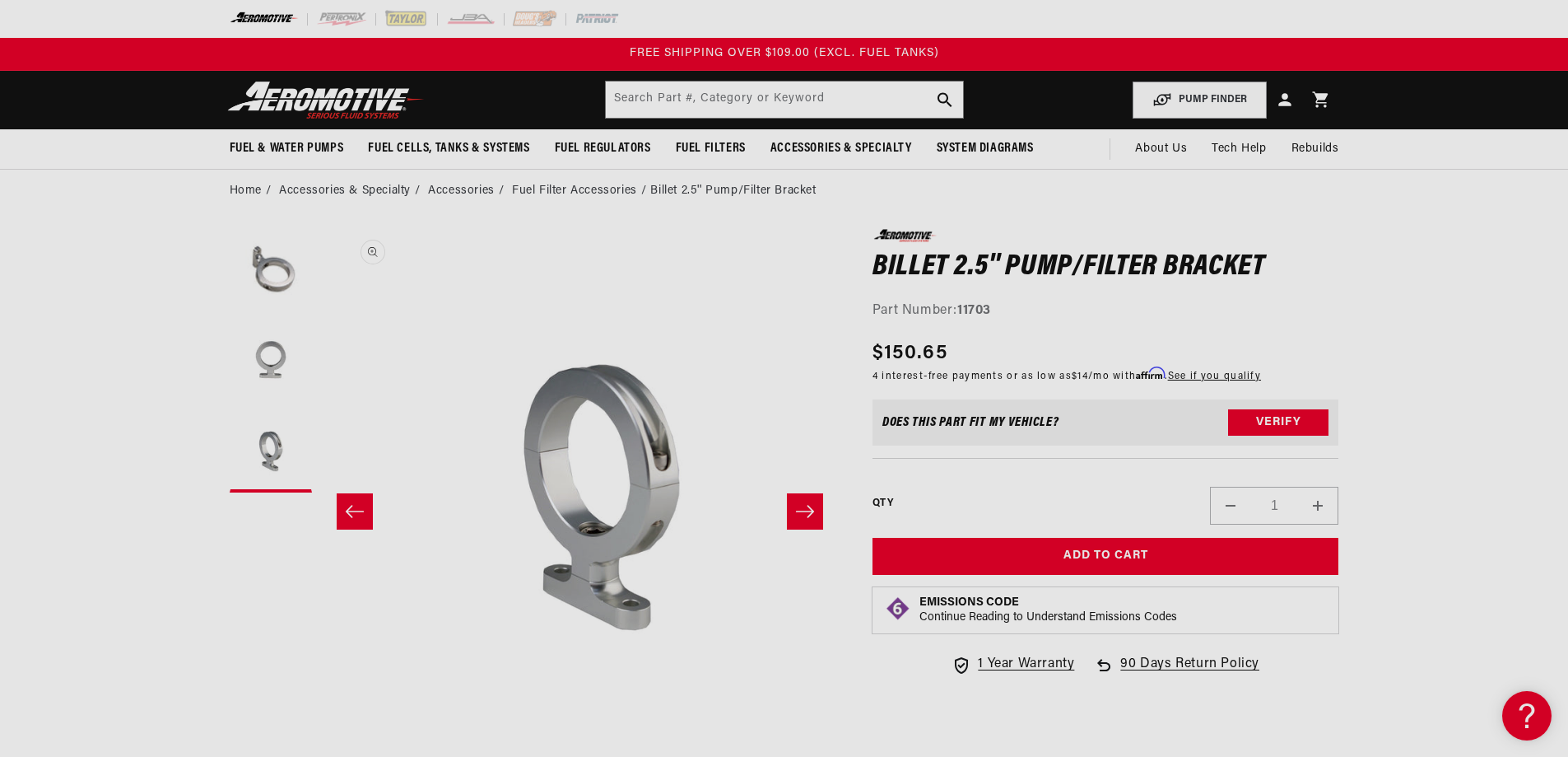
scroll to position [0, 1040]
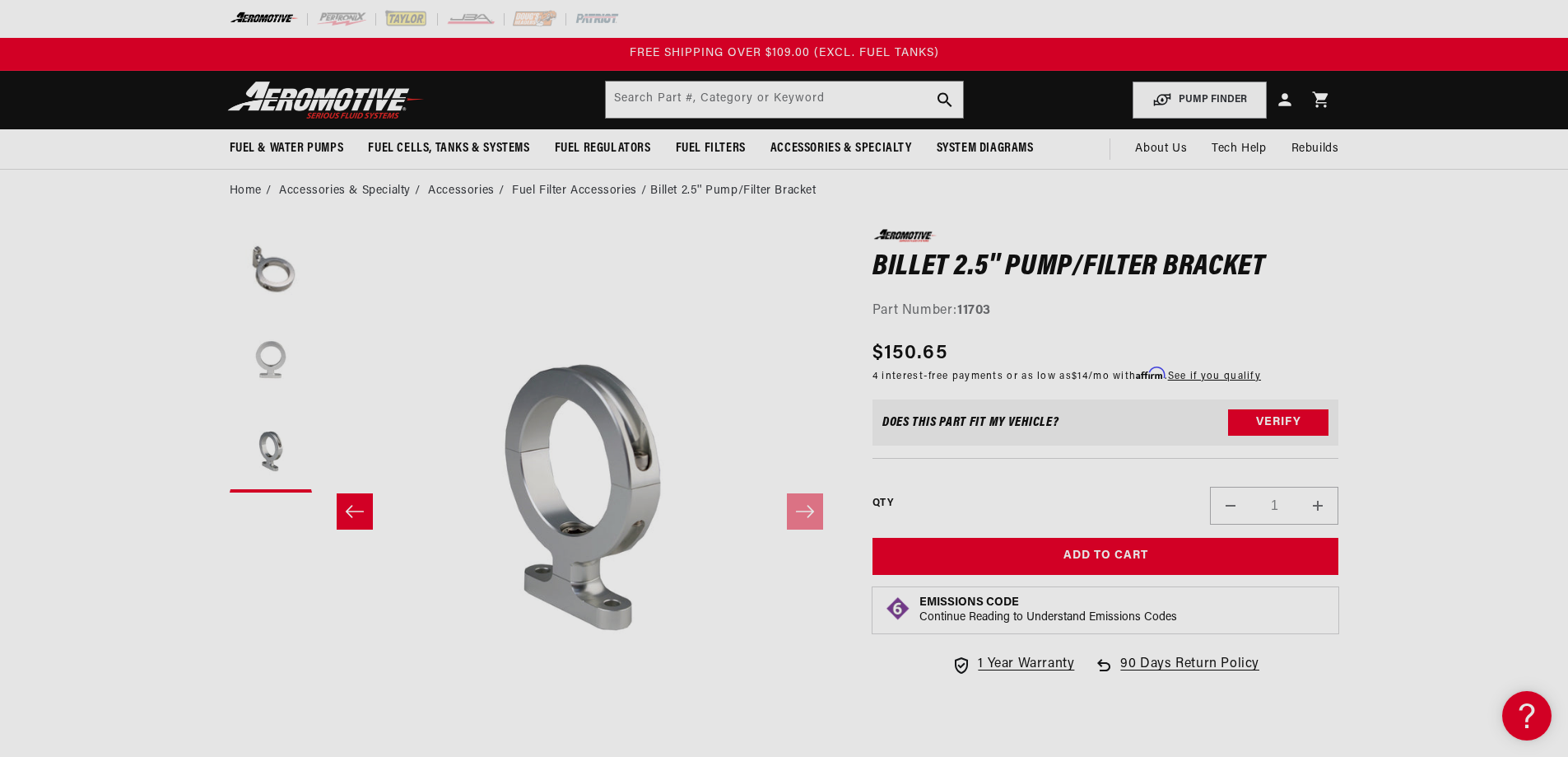
click at [272, 351] on button "Load image 2 in gallery view" at bounding box center [270, 360] width 82 height 82
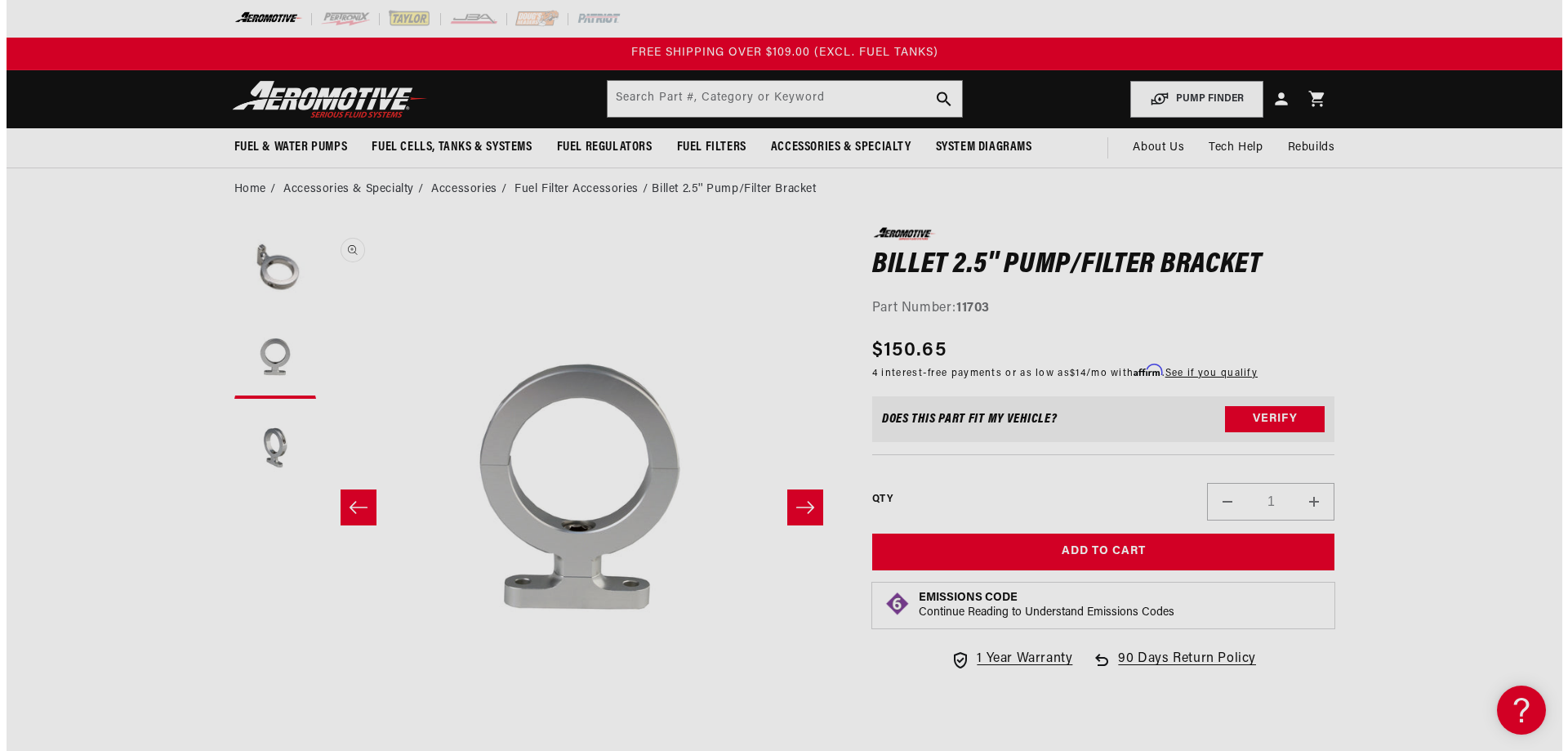
scroll to position [0, 515]
